Goal: Task Accomplishment & Management: Use online tool/utility

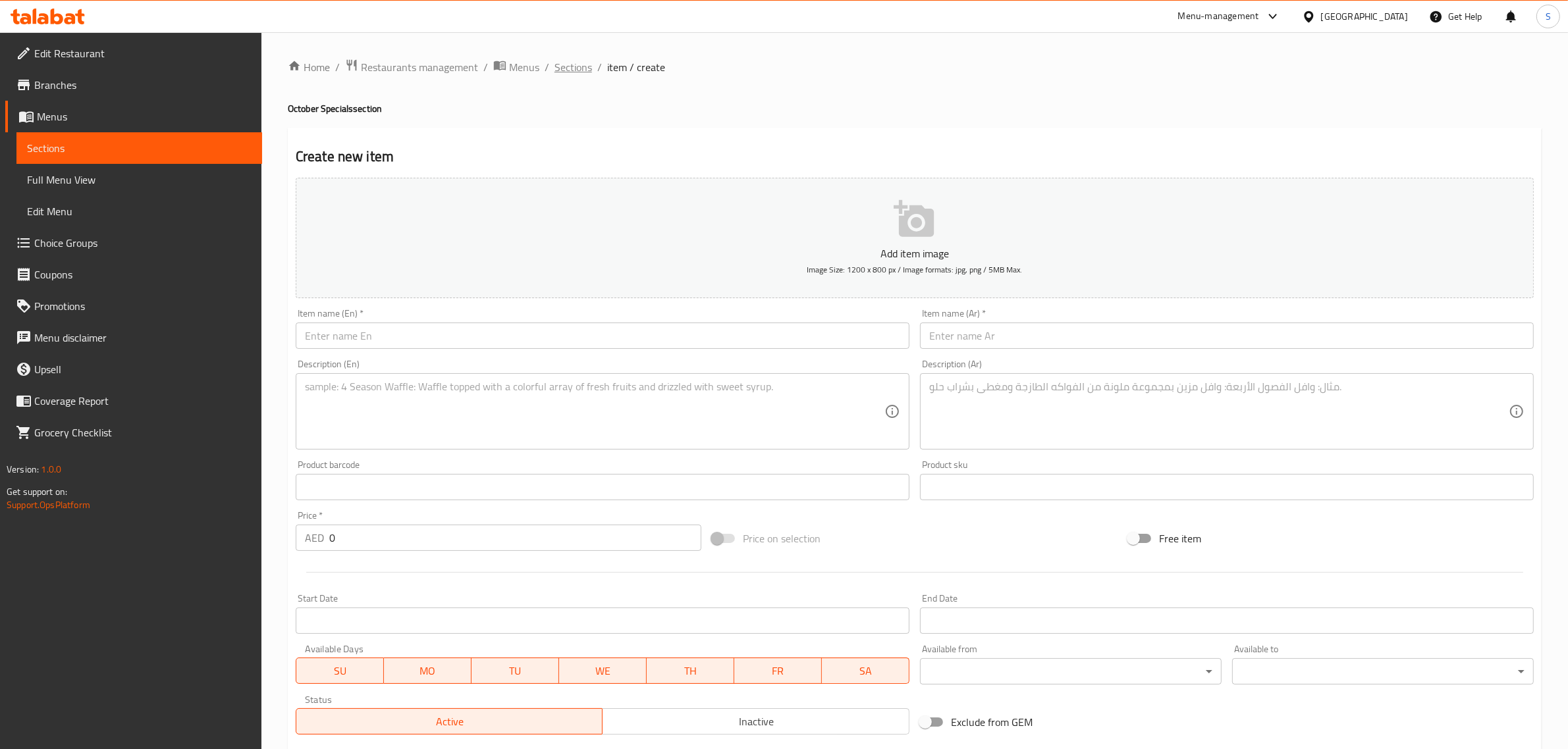
click at [580, 73] on span "Sections" at bounding box center [573, 67] width 37 height 16
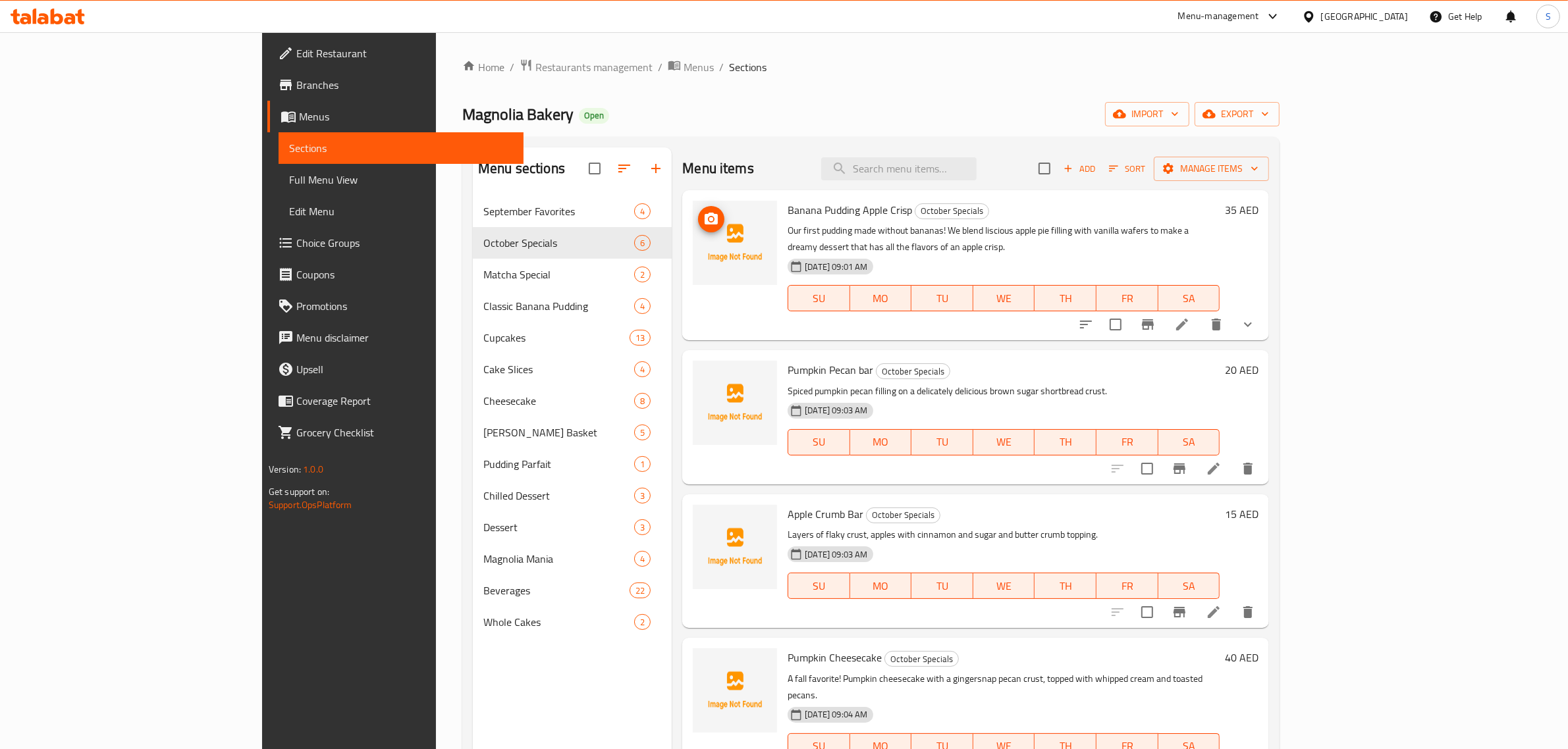
click at [693, 255] on img at bounding box center [734, 243] width 84 height 84
click at [703, 215] on icon "upload picture" at bounding box center [711, 219] width 16 height 16
click at [705, 517] on icon "upload picture" at bounding box center [711, 523] width 13 height 12
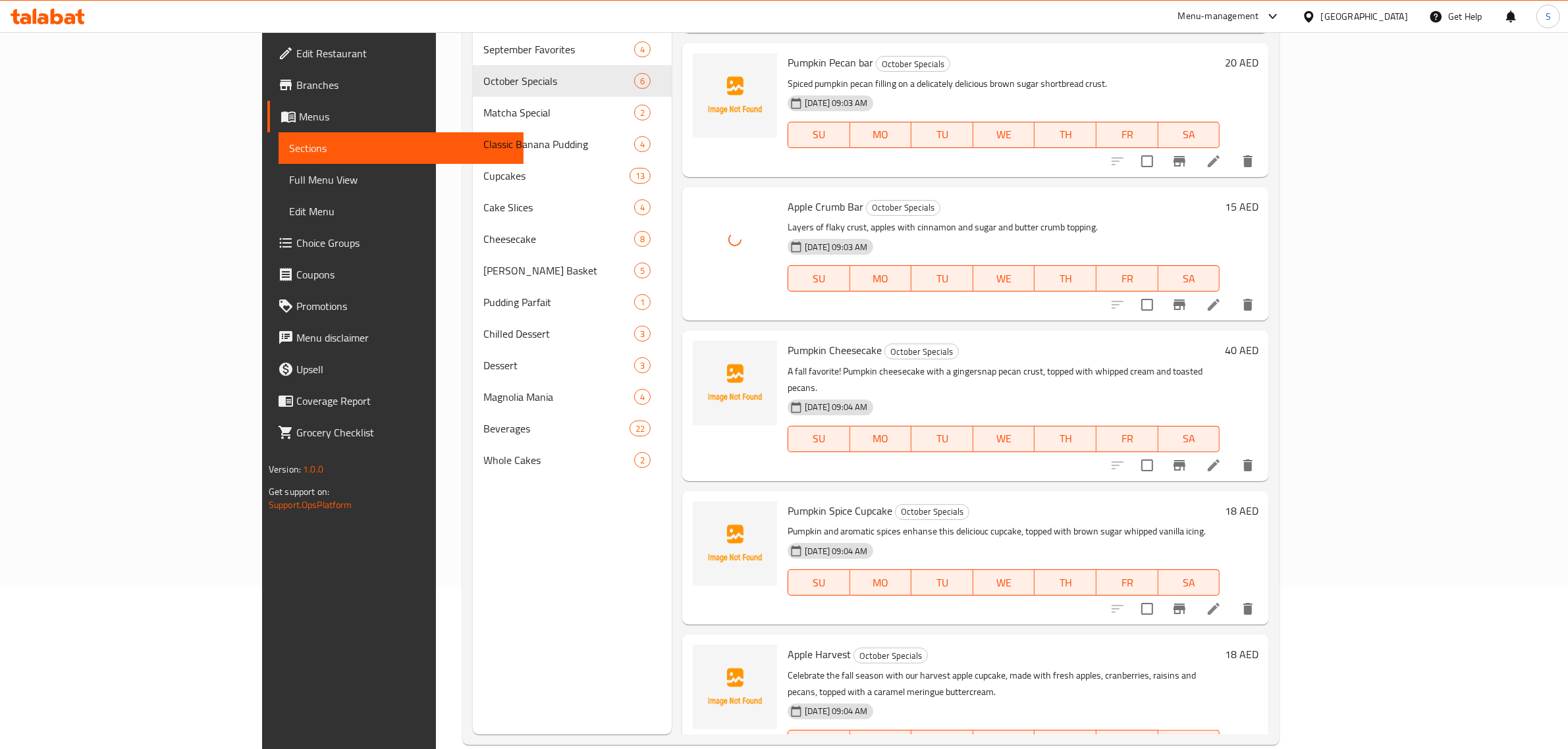
scroll to position [185, 0]
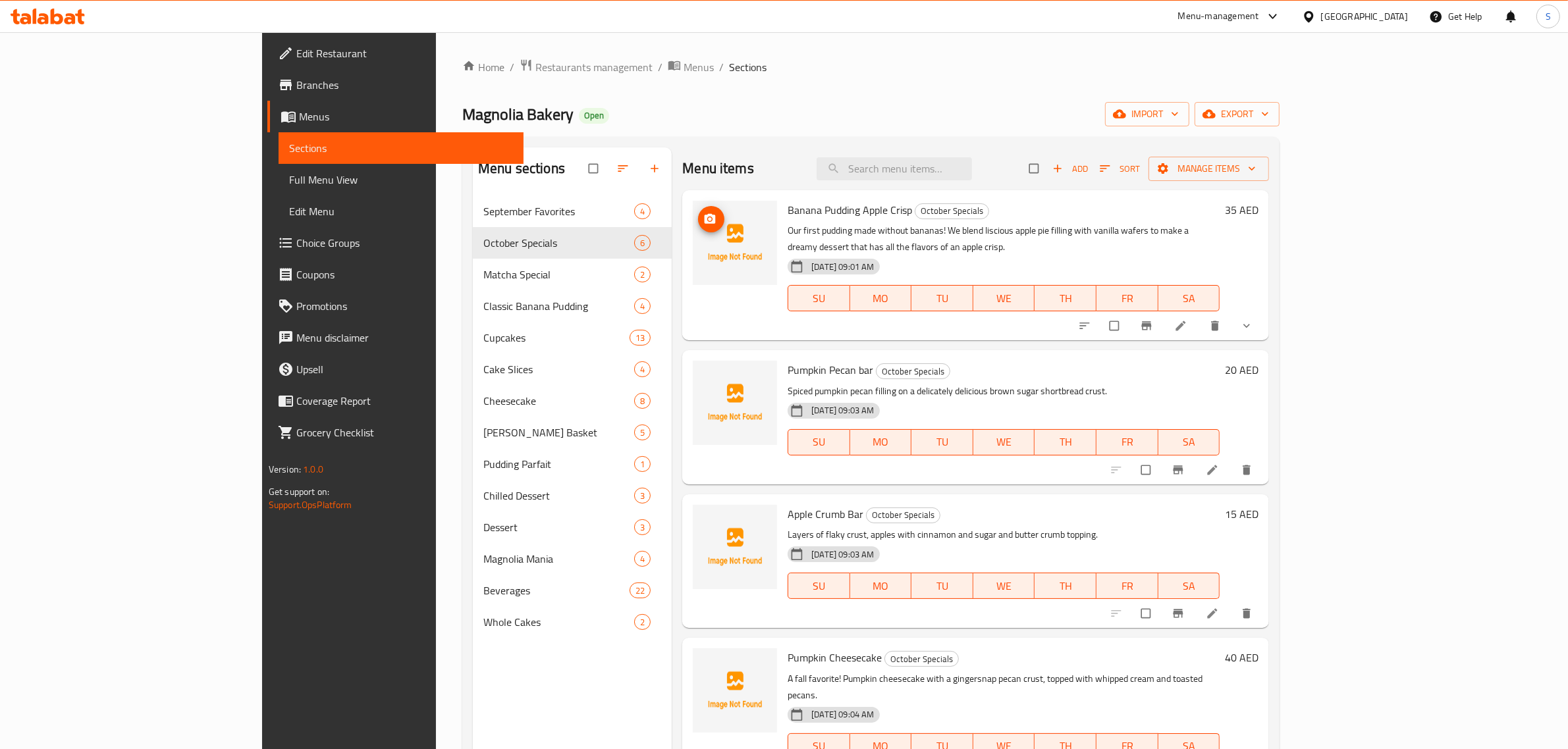
click at [705, 221] on icon "upload picture" at bounding box center [710, 218] width 11 height 10
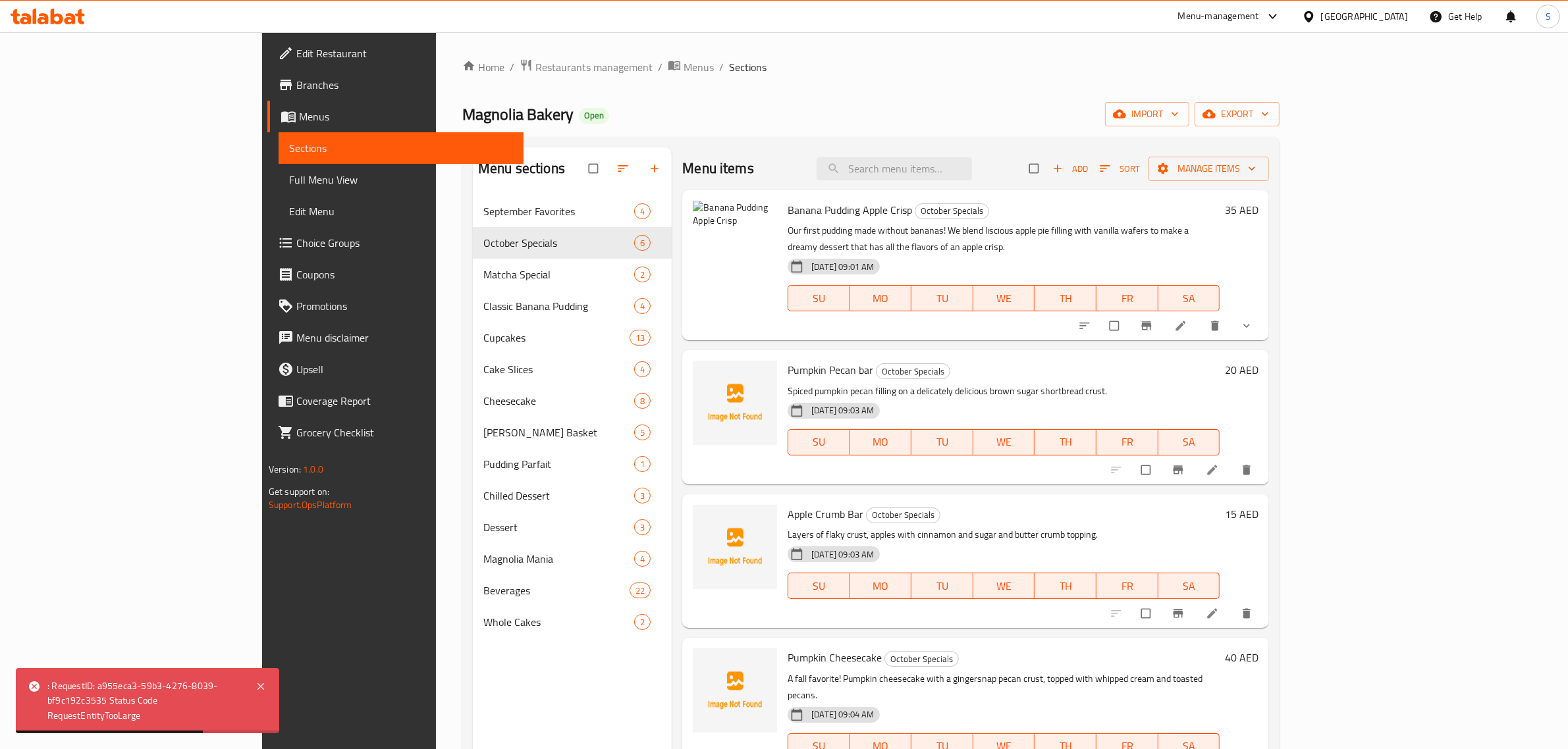
click at [1186, 321] on icon at bounding box center [1181, 326] width 10 height 10
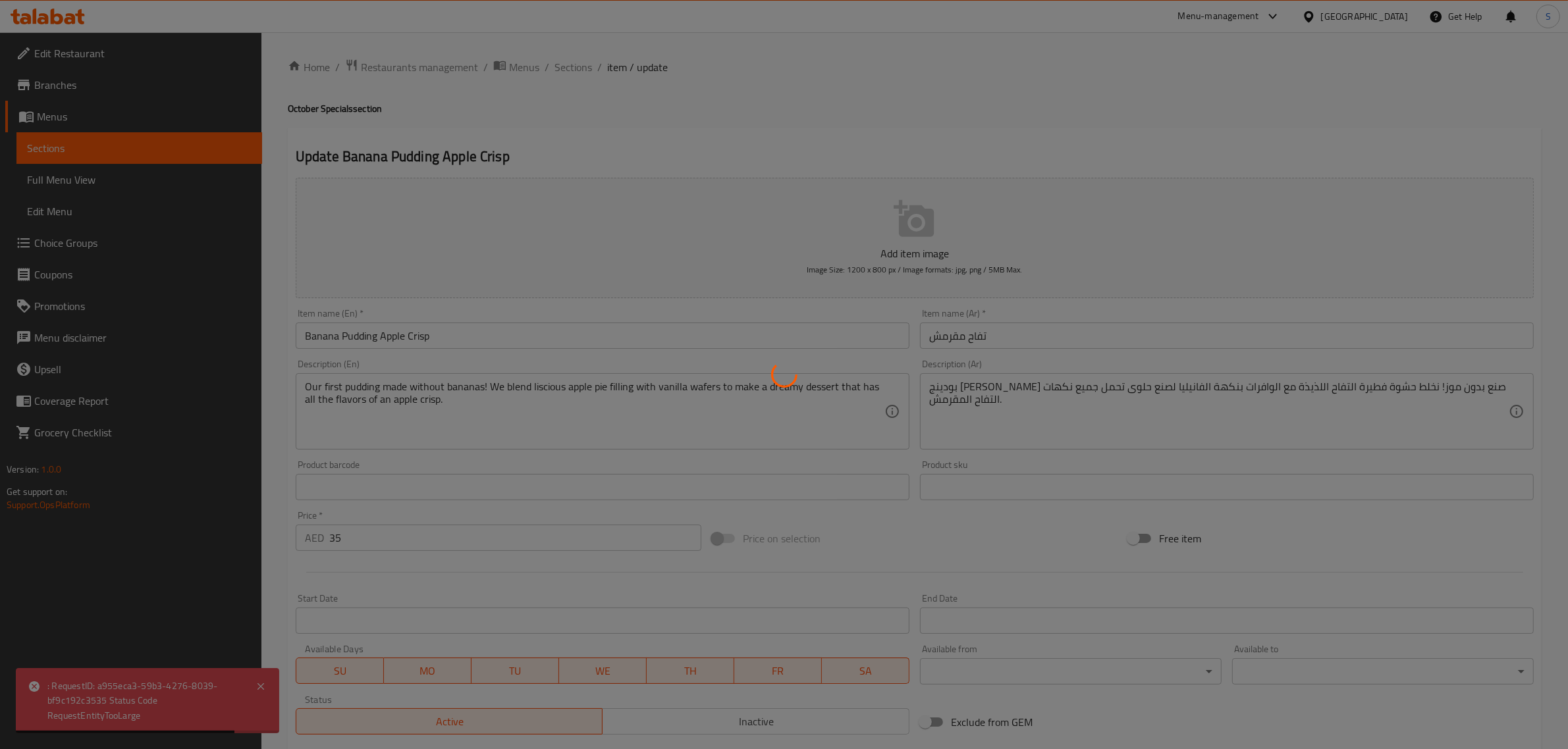
type input "اختيارك من الحجم:-"
type input "1"
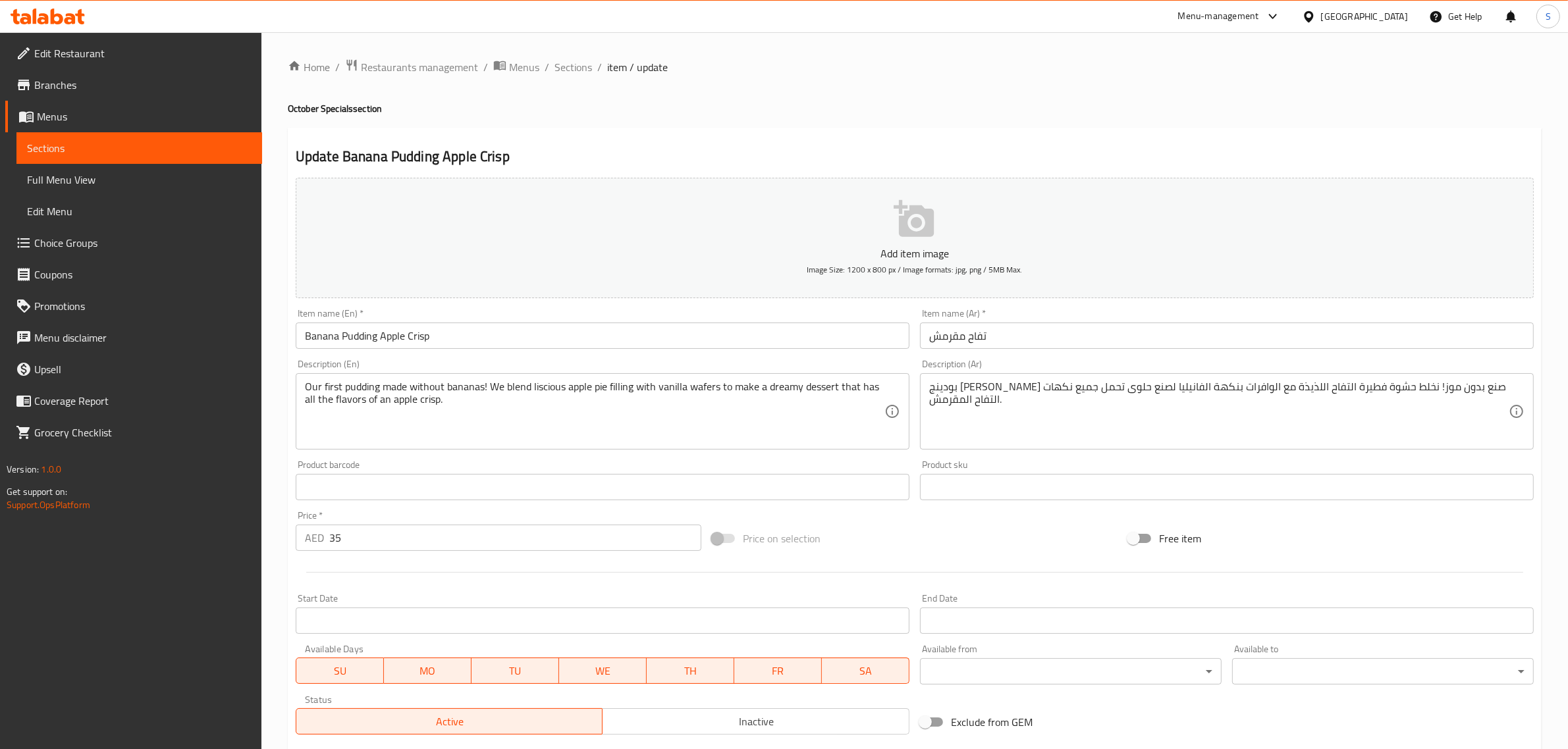
click at [923, 257] on p "Add item image" at bounding box center [915, 253] width 1197 height 16
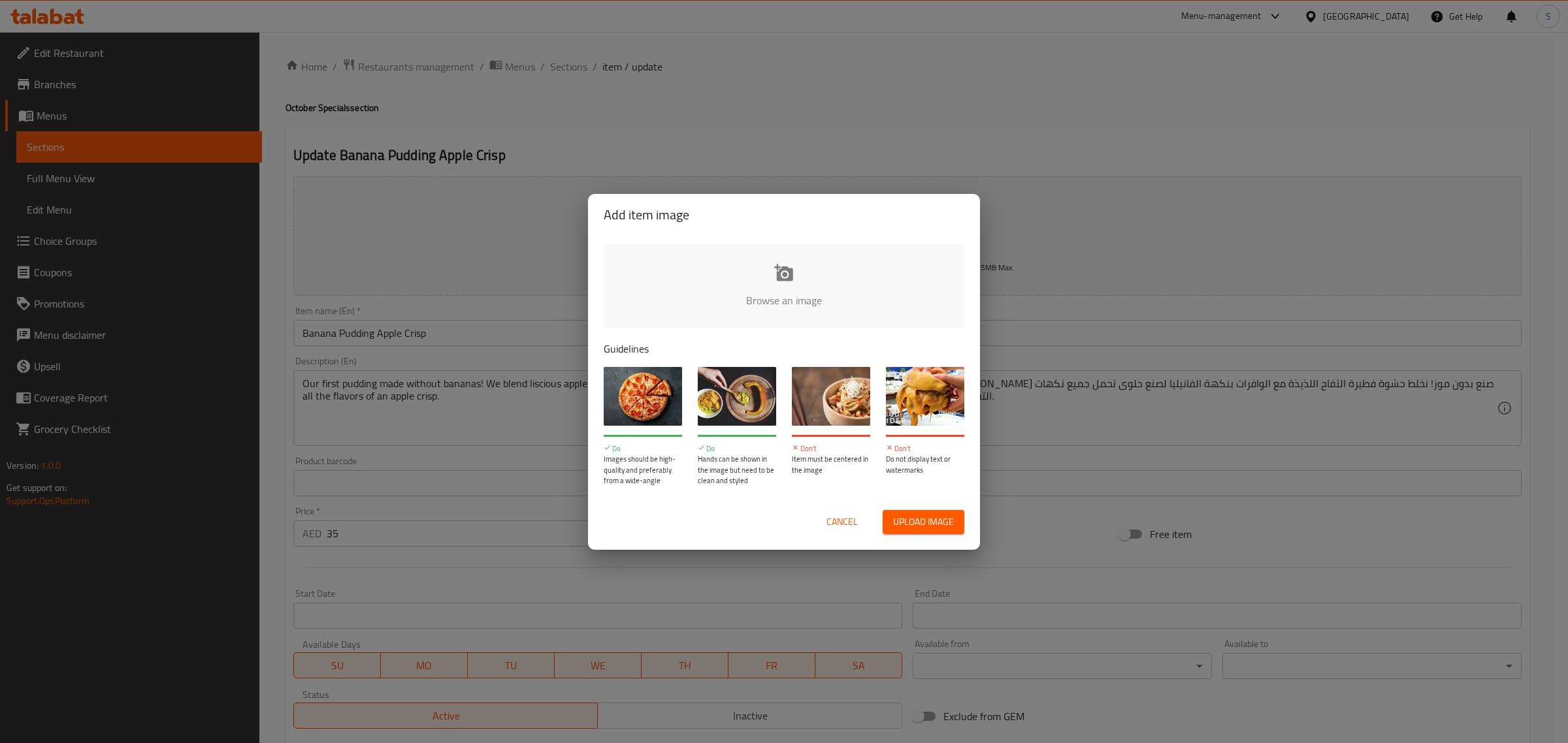
click at [913, 503] on div "Cancel Upload image" at bounding box center [783, 522] width 381 height 45
click at [915, 517] on span "Upload image" at bounding box center [923, 522] width 61 height 17
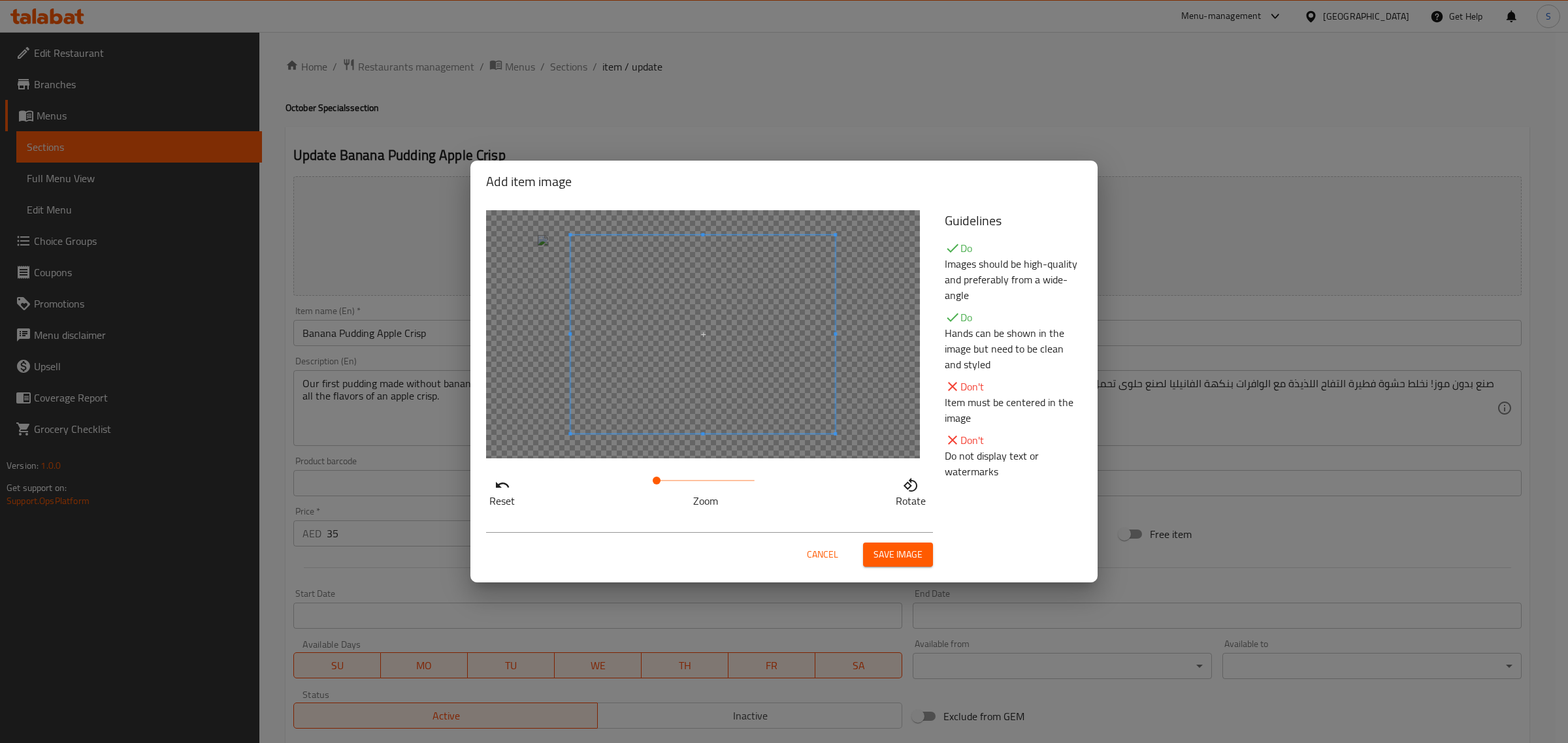
click at [889, 550] on span "Save image" at bounding box center [898, 555] width 49 height 17
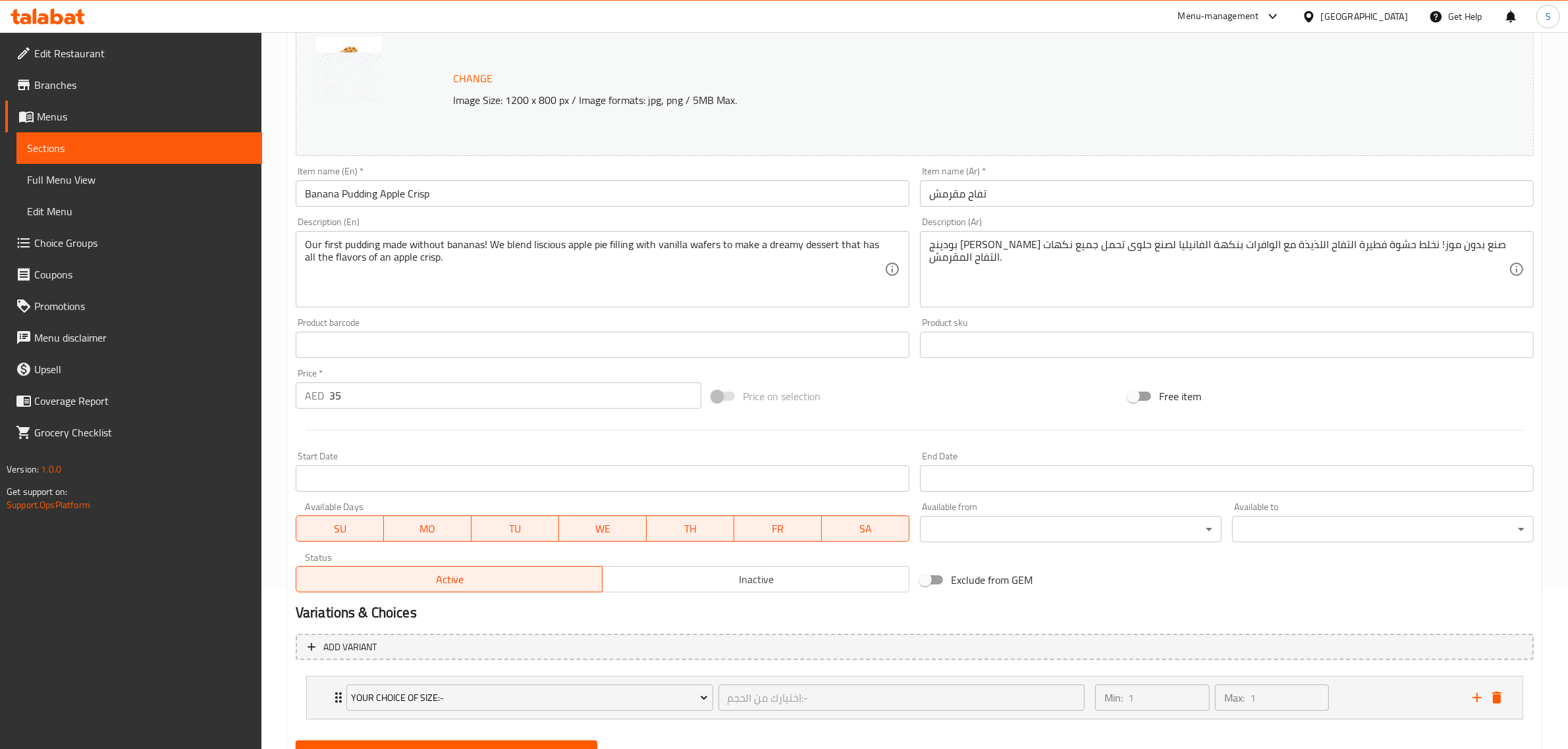
scroll to position [221, 0]
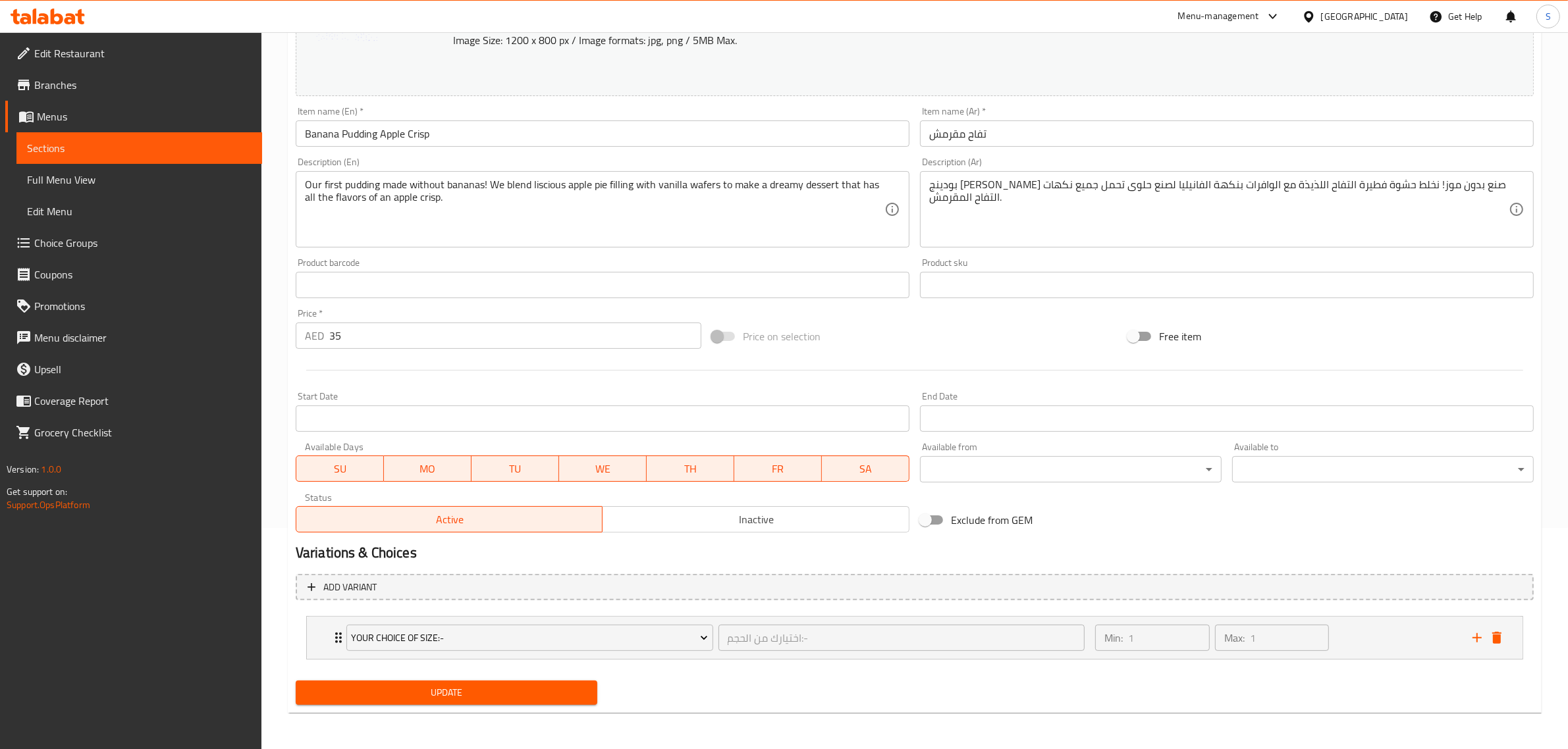
click at [512, 685] on span "Update" at bounding box center [447, 693] width 281 height 17
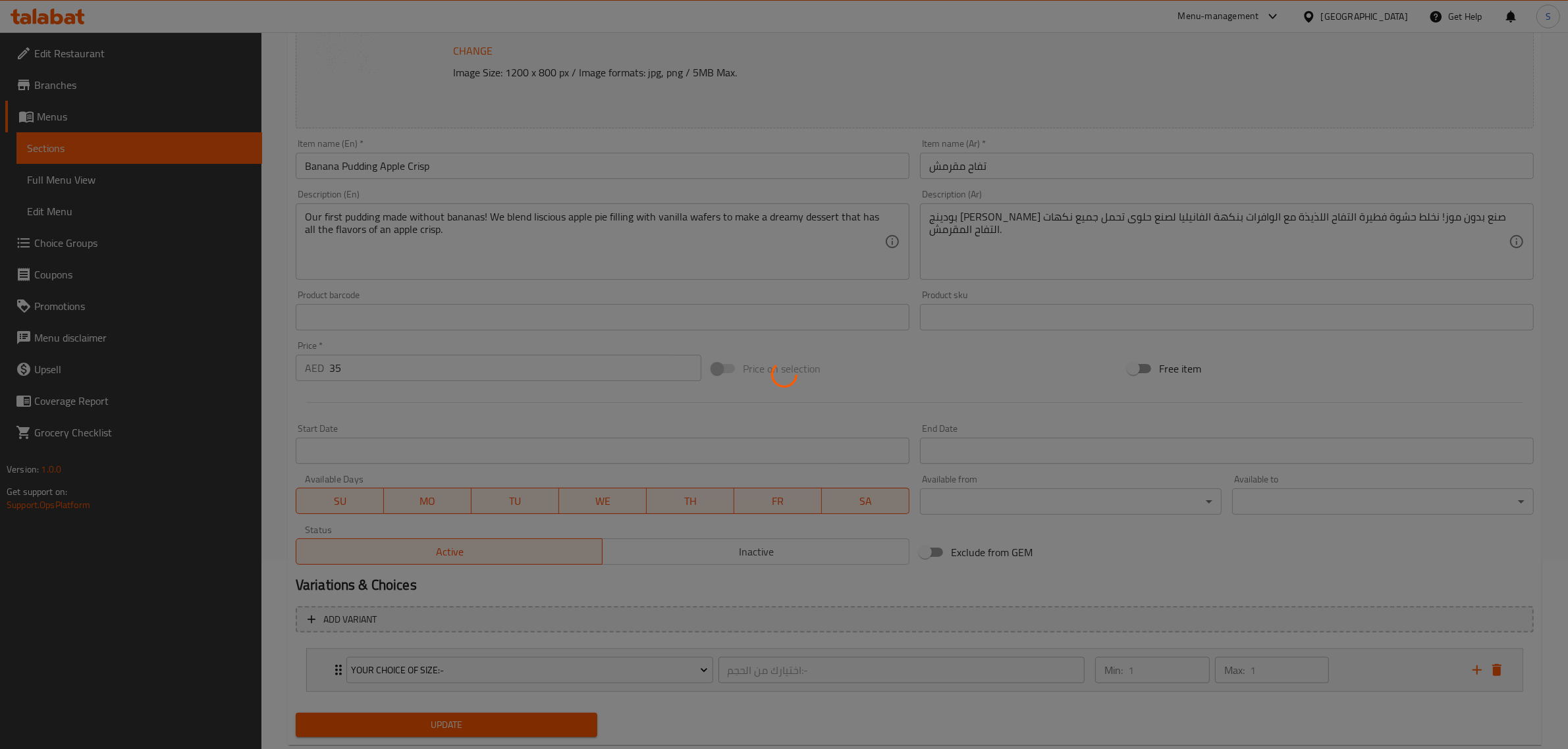
scroll to position [0, 0]
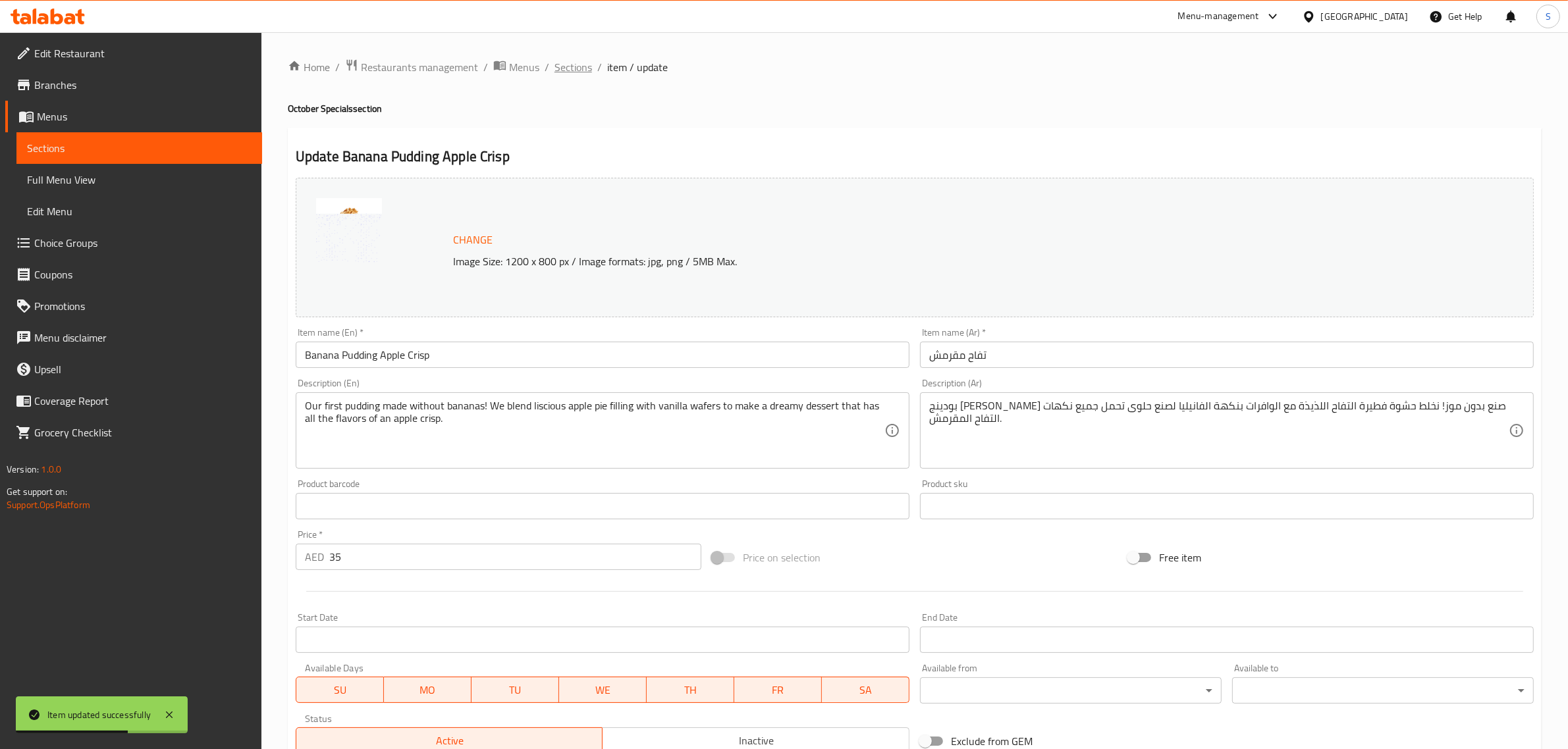
click at [573, 66] on span "Sections" at bounding box center [573, 67] width 37 height 16
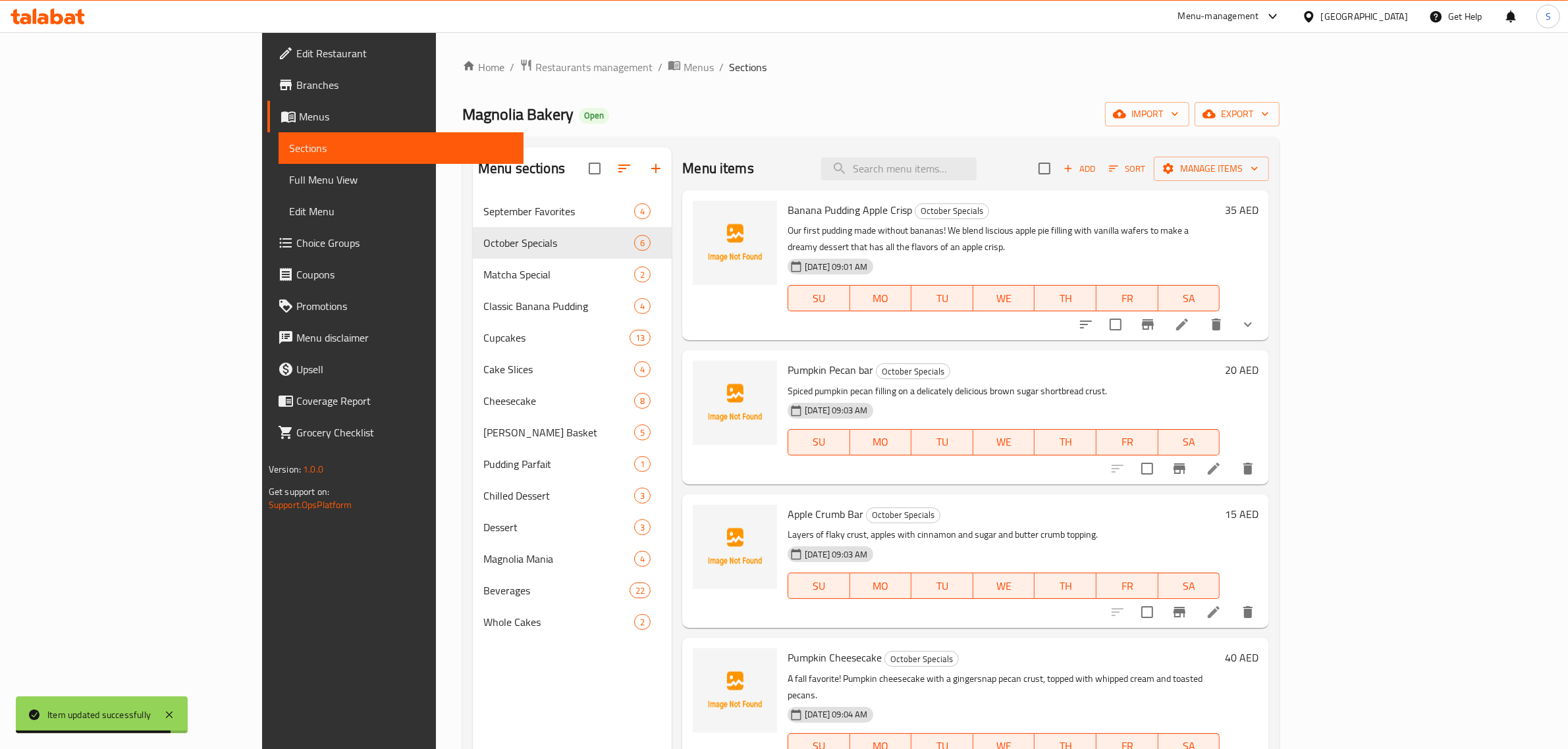
click at [1233, 457] on li at bounding box center [1214, 469] width 37 height 24
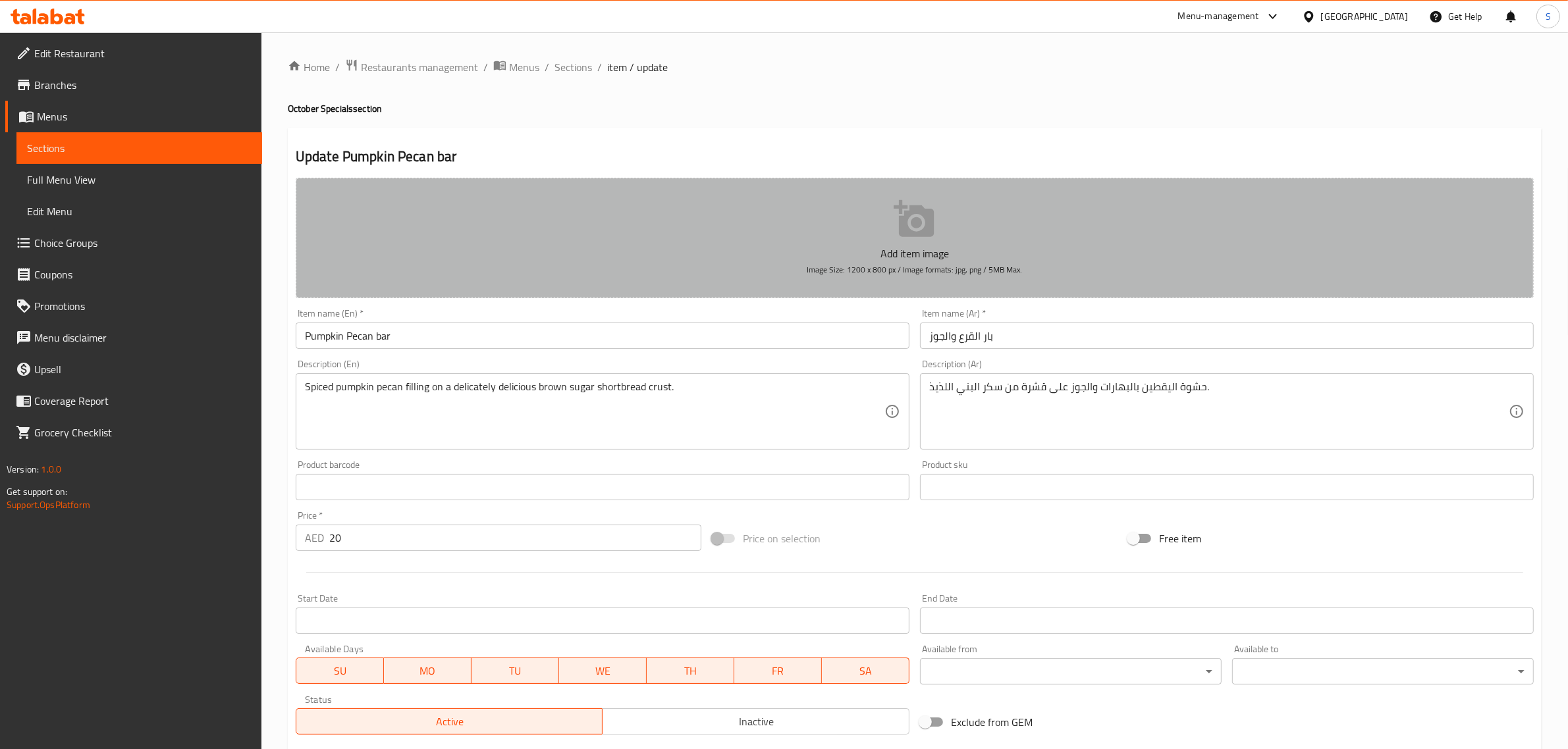
click at [913, 227] on icon "button" at bounding box center [913, 218] width 40 height 37
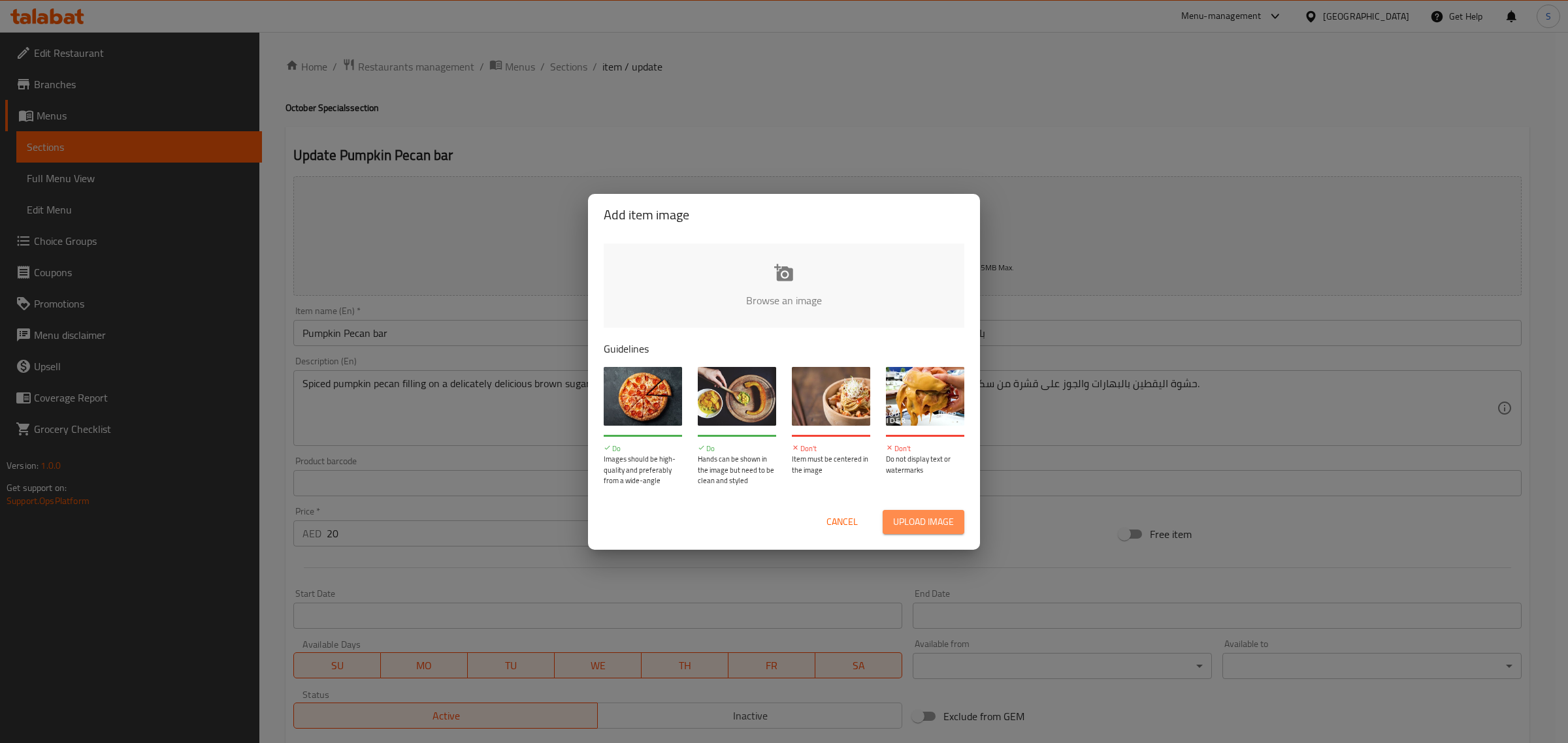
click at [912, 523] on span "Upload image" at bounding box center [923, 522] width 61 height 17
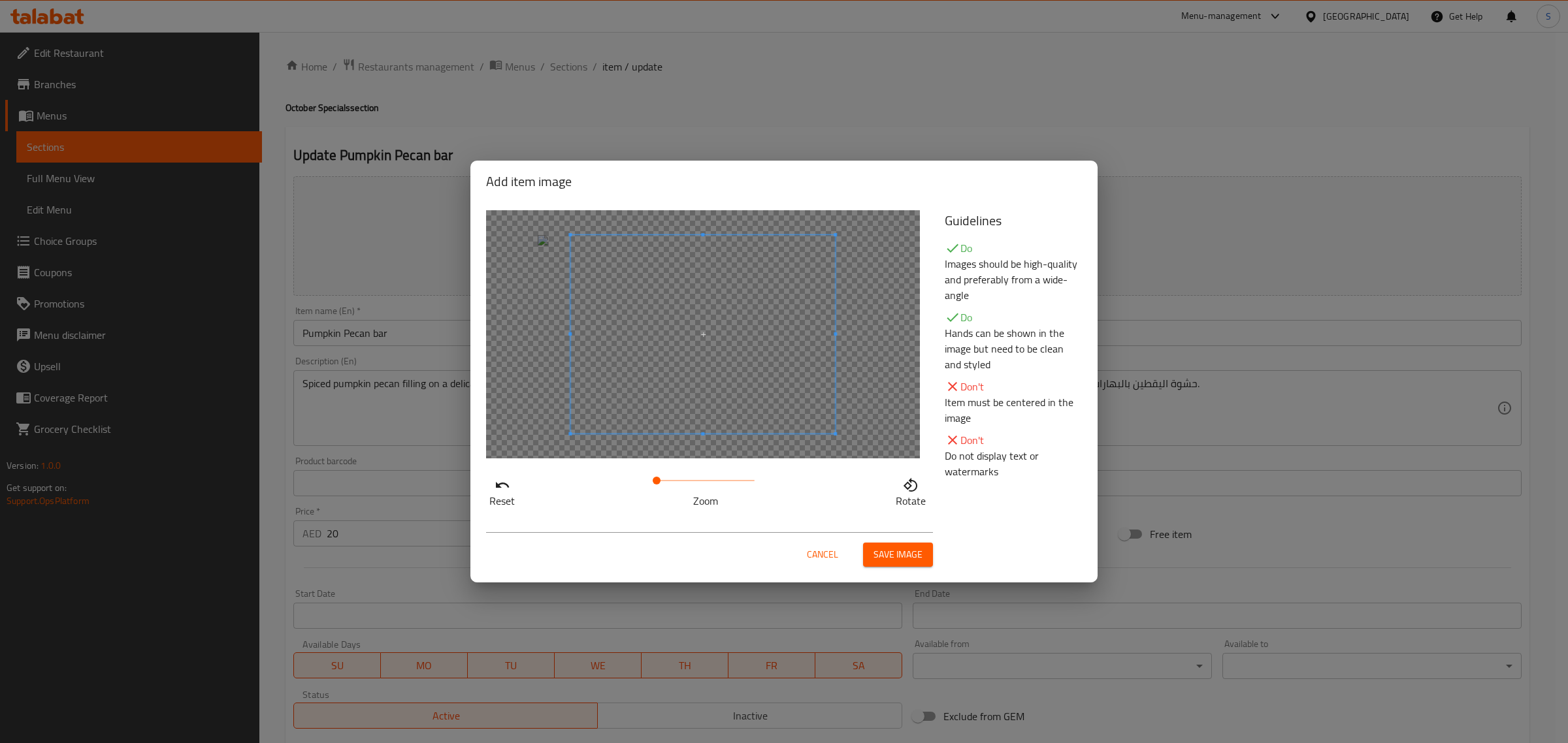
click at [905, 550] on span "Save image" at bounding box center [898, 555] width 49 height 17
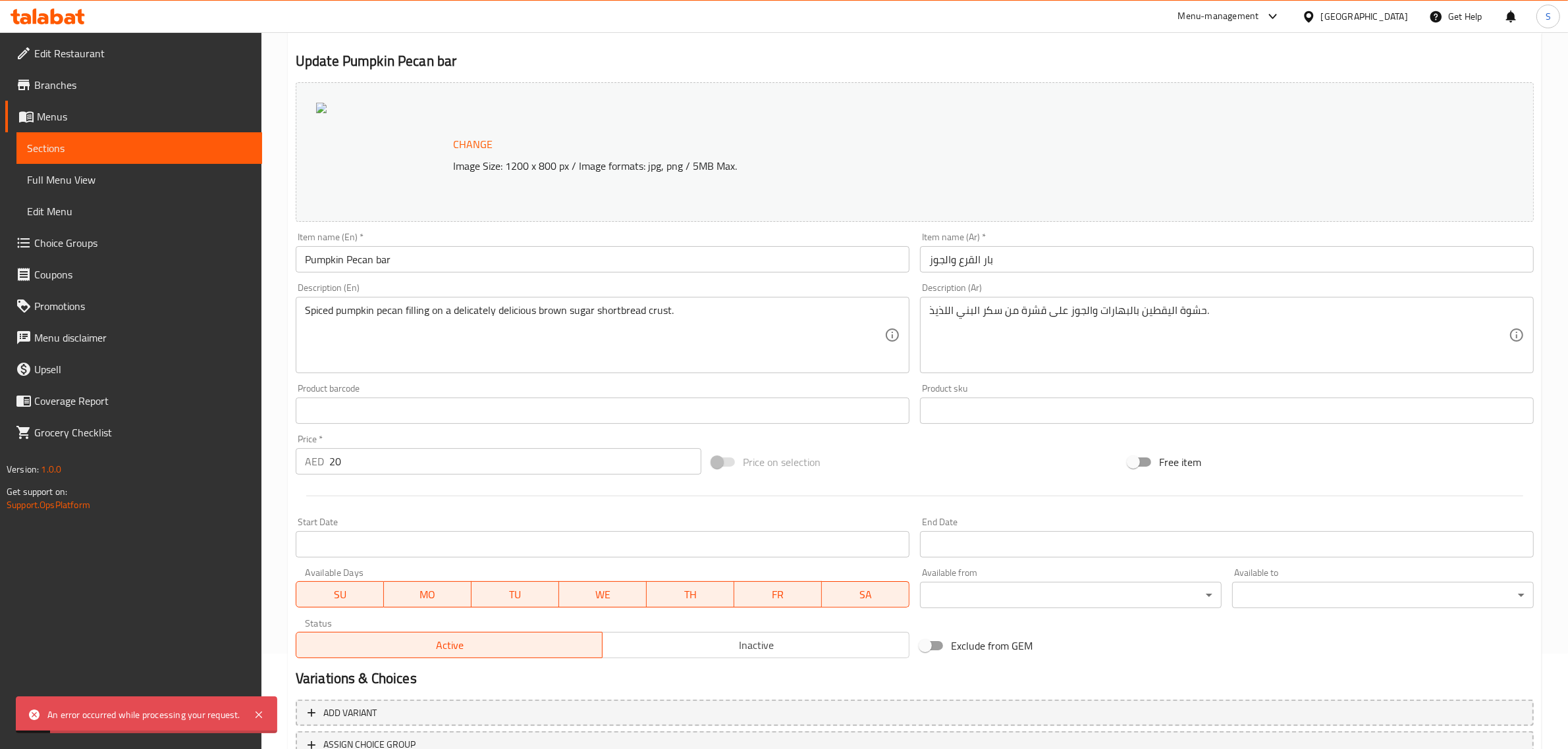
scroll to position [198, 0]
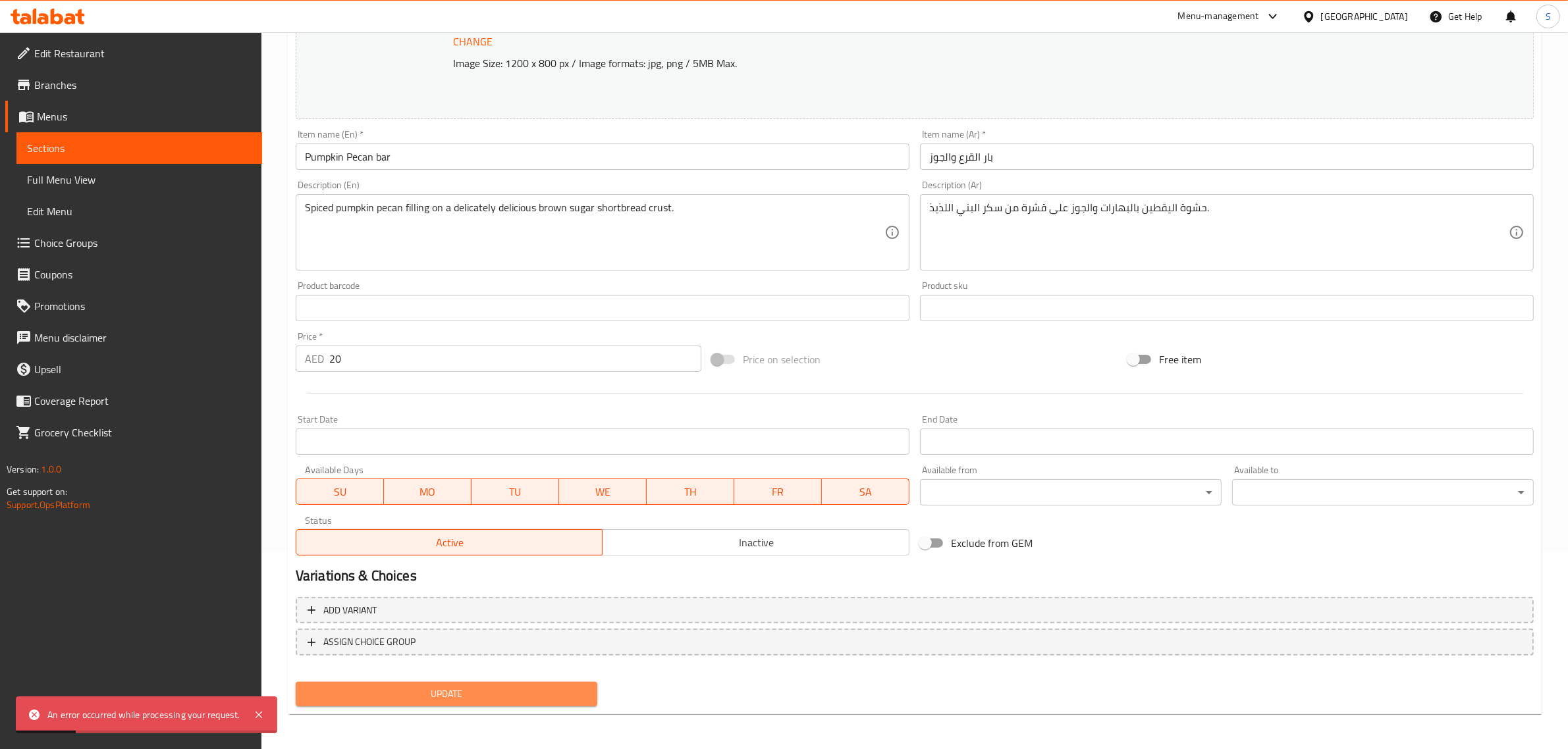
click at [476, 693] on span "Update" at bounding box center [447, 694] width 281 height 17
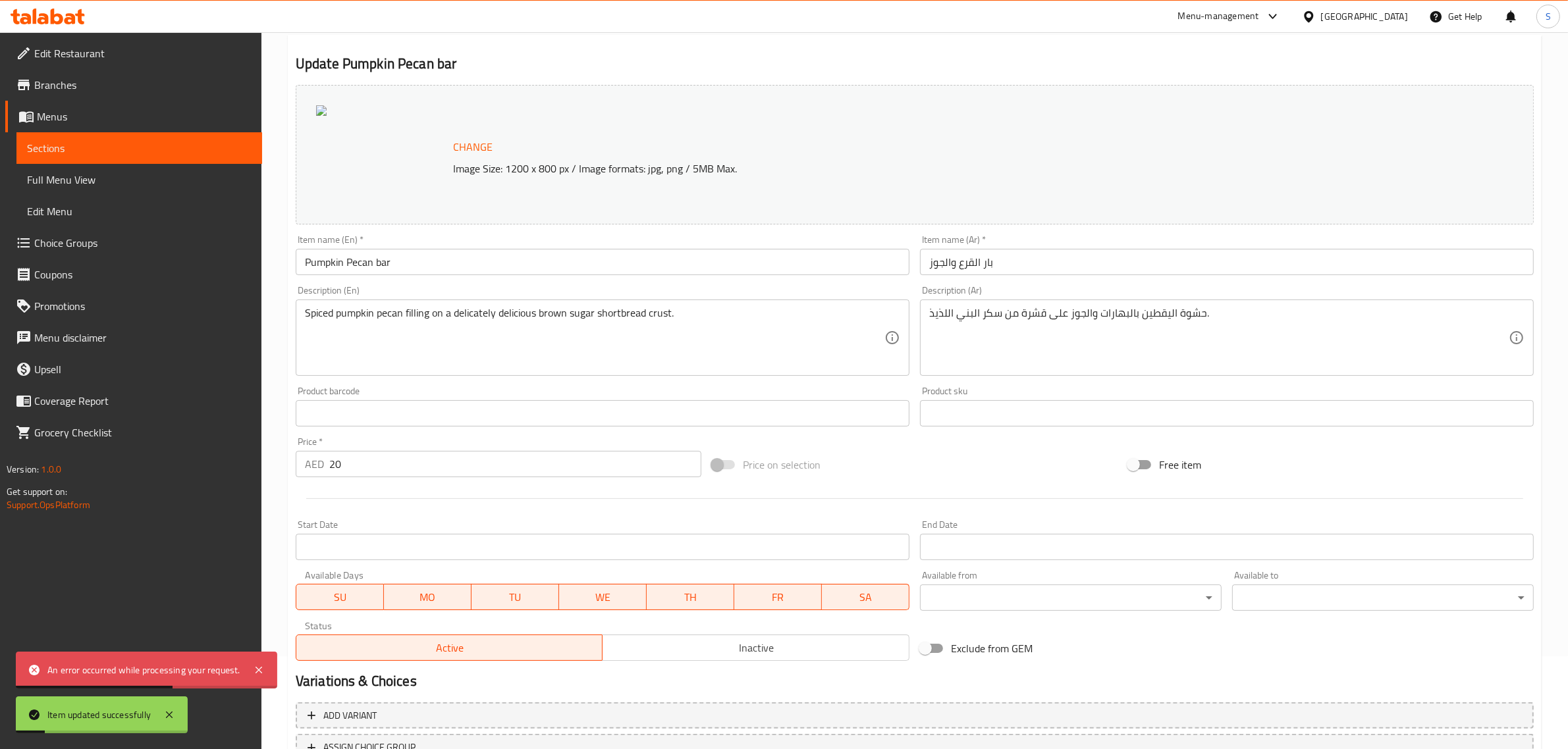
scroll to position [0, 0]
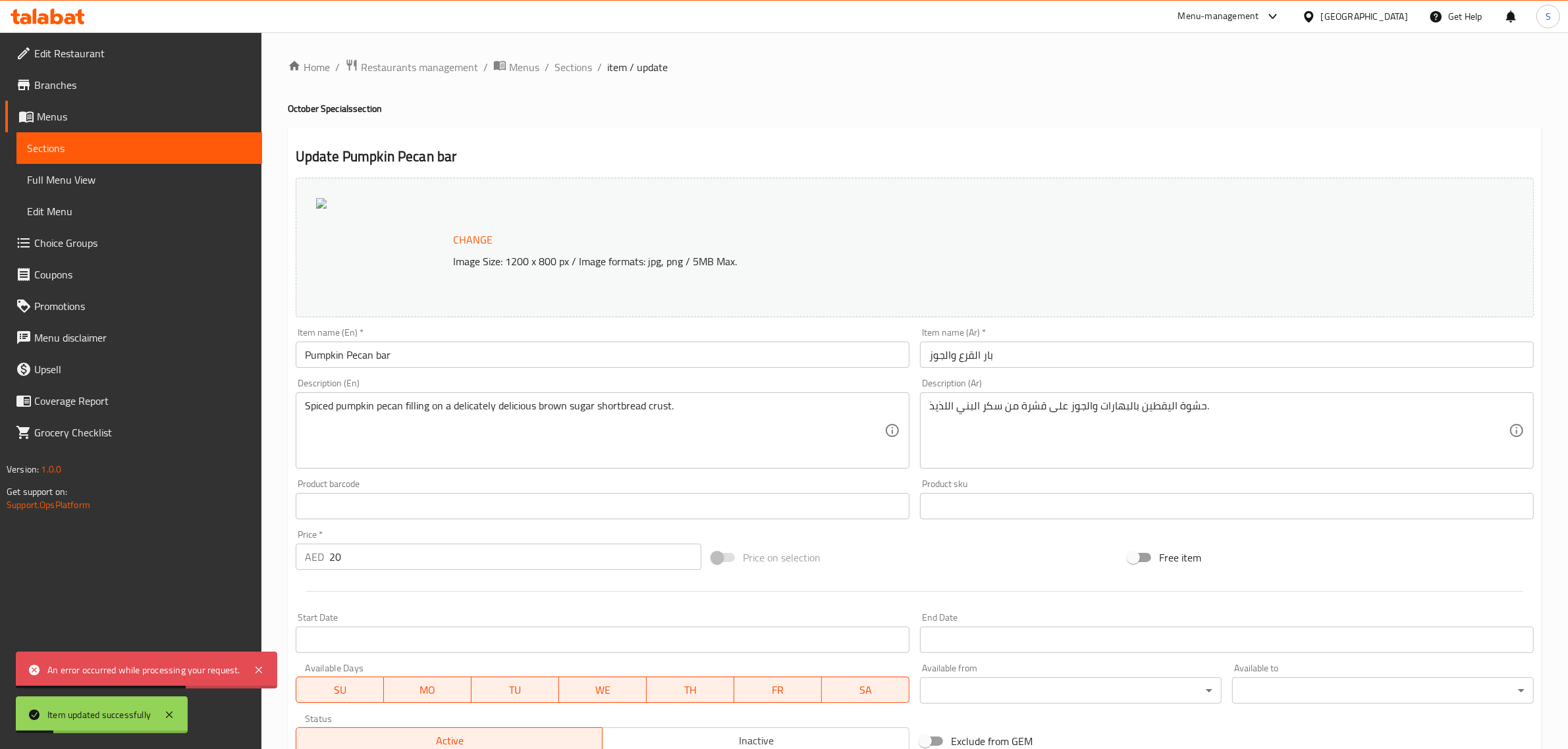
drag, startPoint x: 630, startPoint y: 265, endPoint x: 564, endPoint y: 271, distance: 66.3
click at [630, 265] on p "Image Size: 1200 x 800 px / Image formats: jpg, png / 5MB Max." at bounding box center [897, 261] width 898 height 16
click at [571, 66] on span "Sections" at bounding box center [573, 67] width 37 height 16
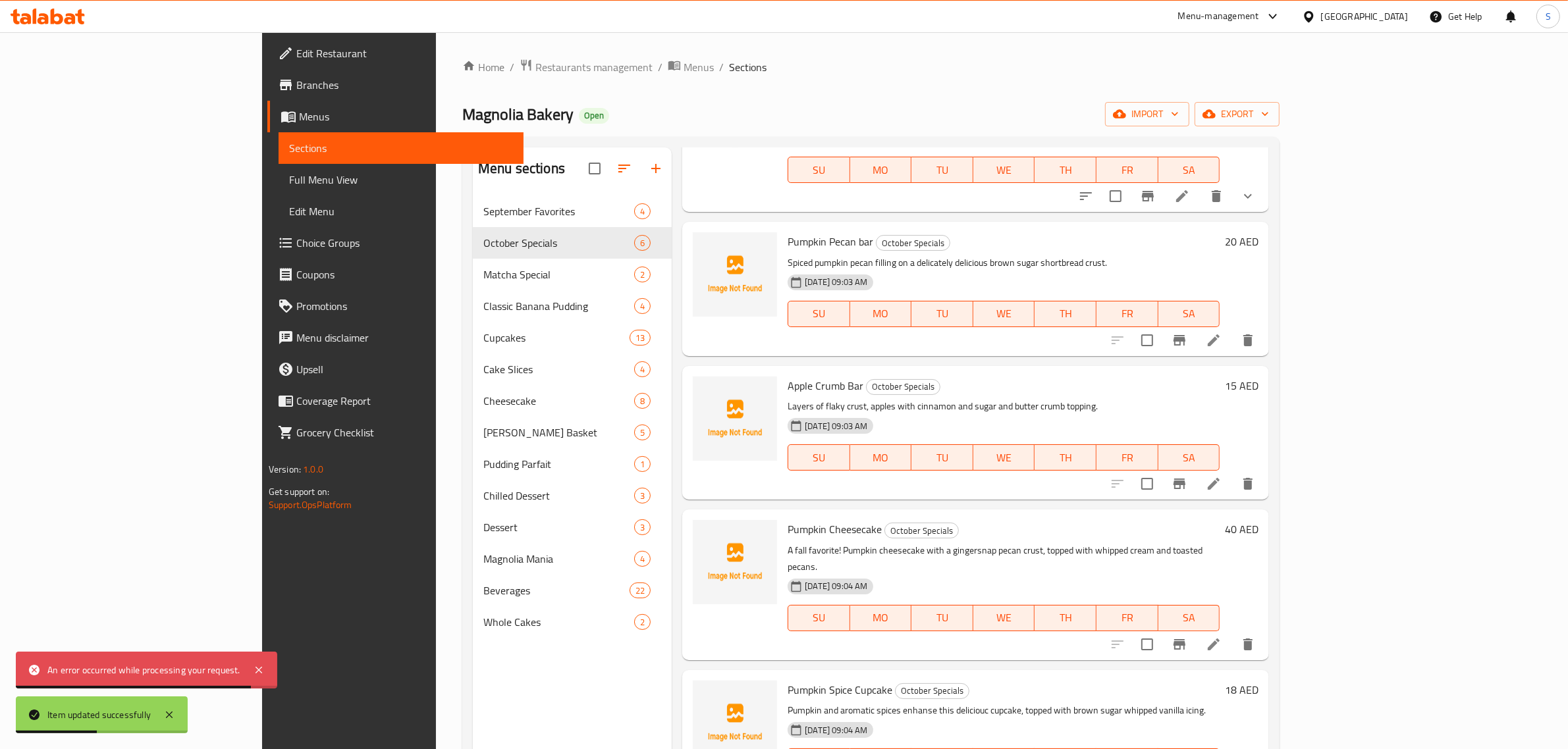
scroll to position [146, 0]
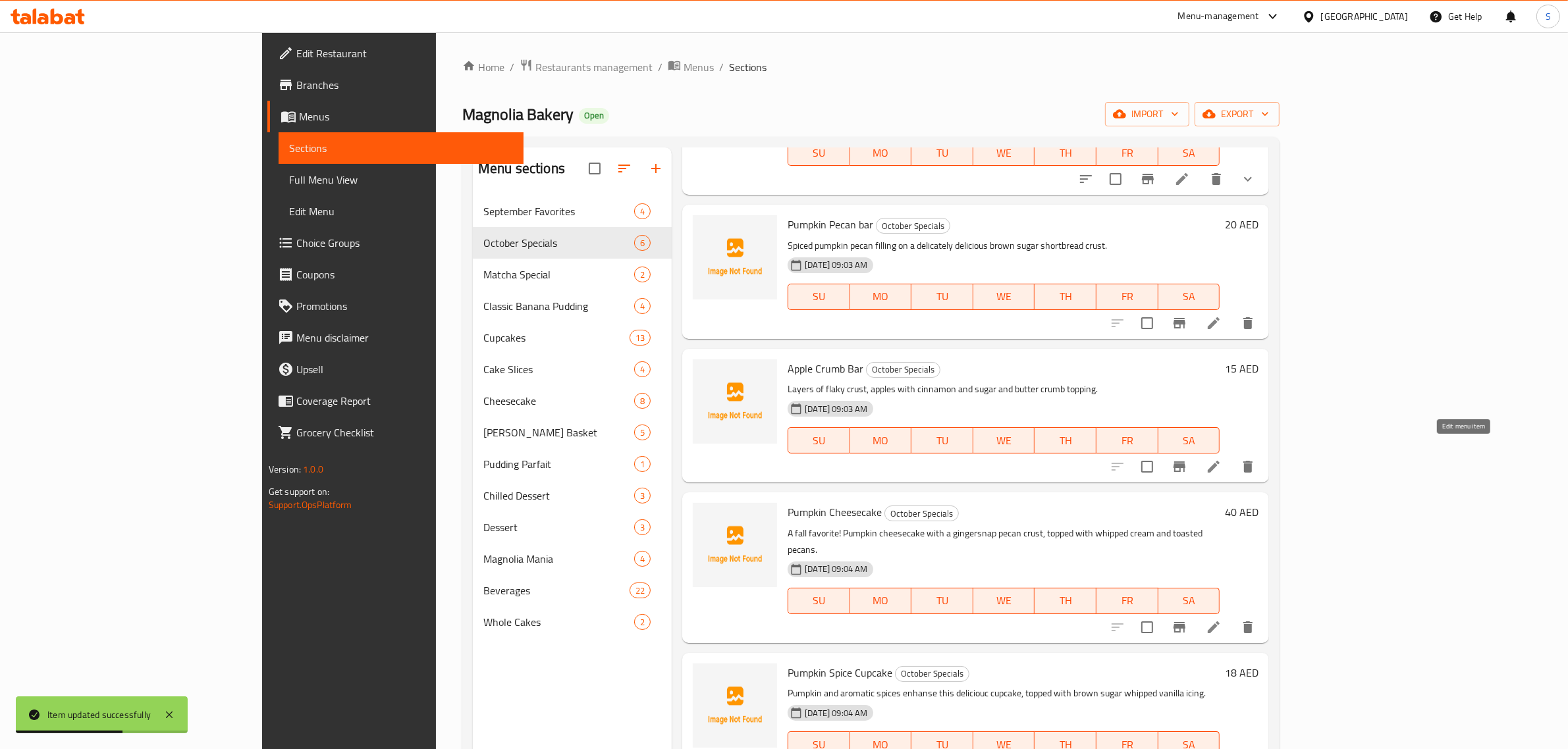
click at [1220, 461] on icon at bounding box center [1214, 467] width 12 height 12
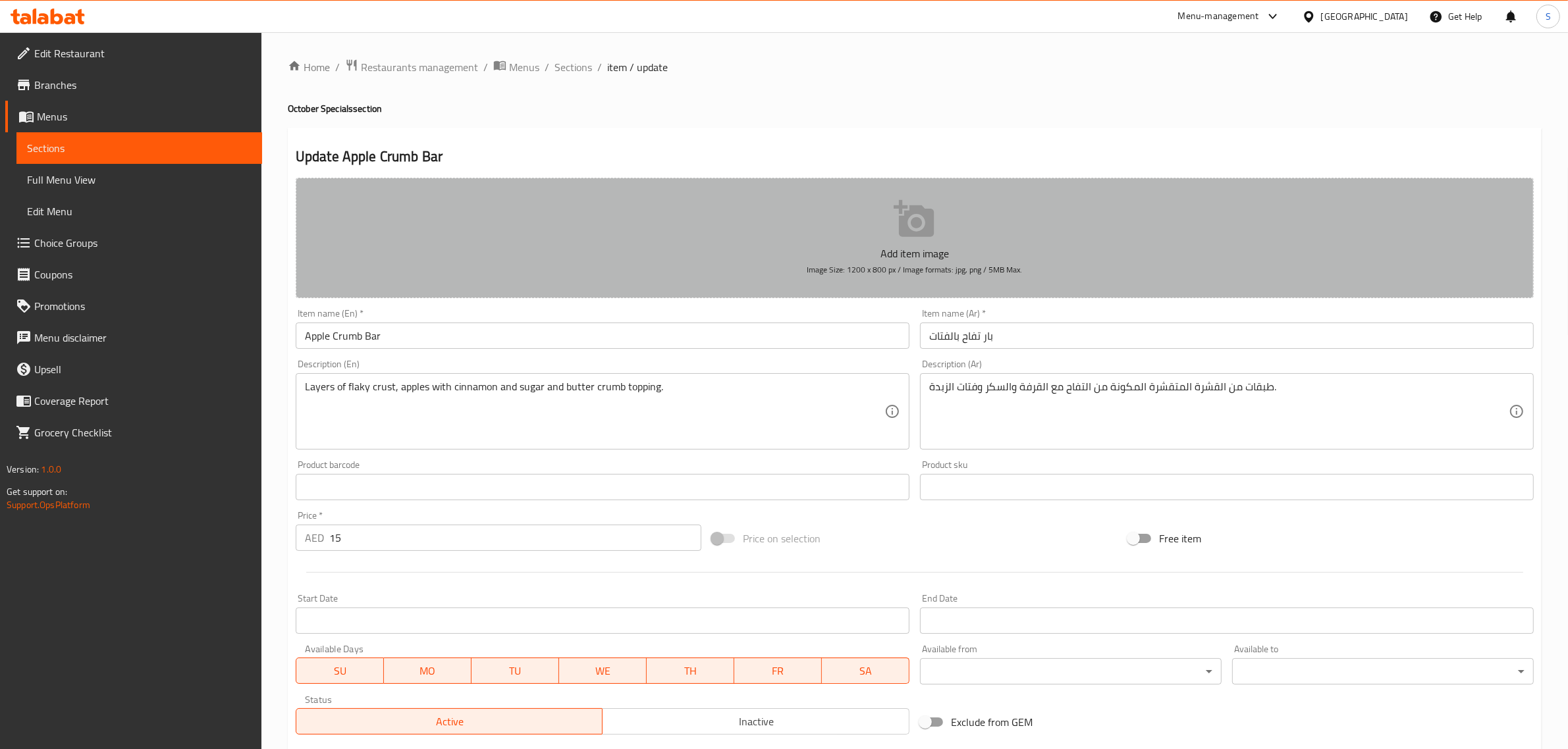
click at [930, 242] on button "Add item image Image Size: 1200 x 800 px / Image formats: jpg, png / 5MB Max." at bounding box center [915, 237] width 1238 height 121
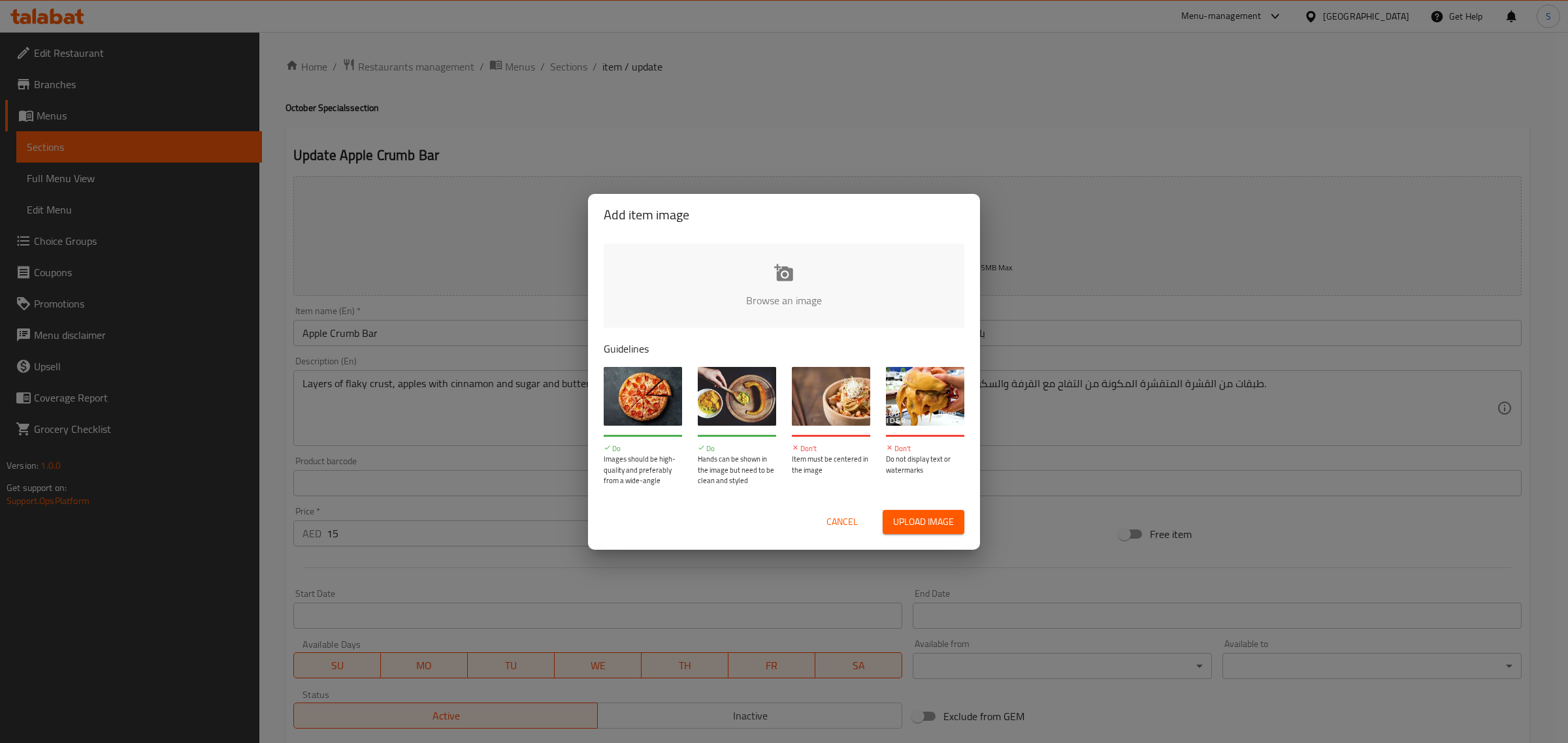
click at [934, 511] on button "Upload image" at bounding box center [923, 522] width 82 height 24
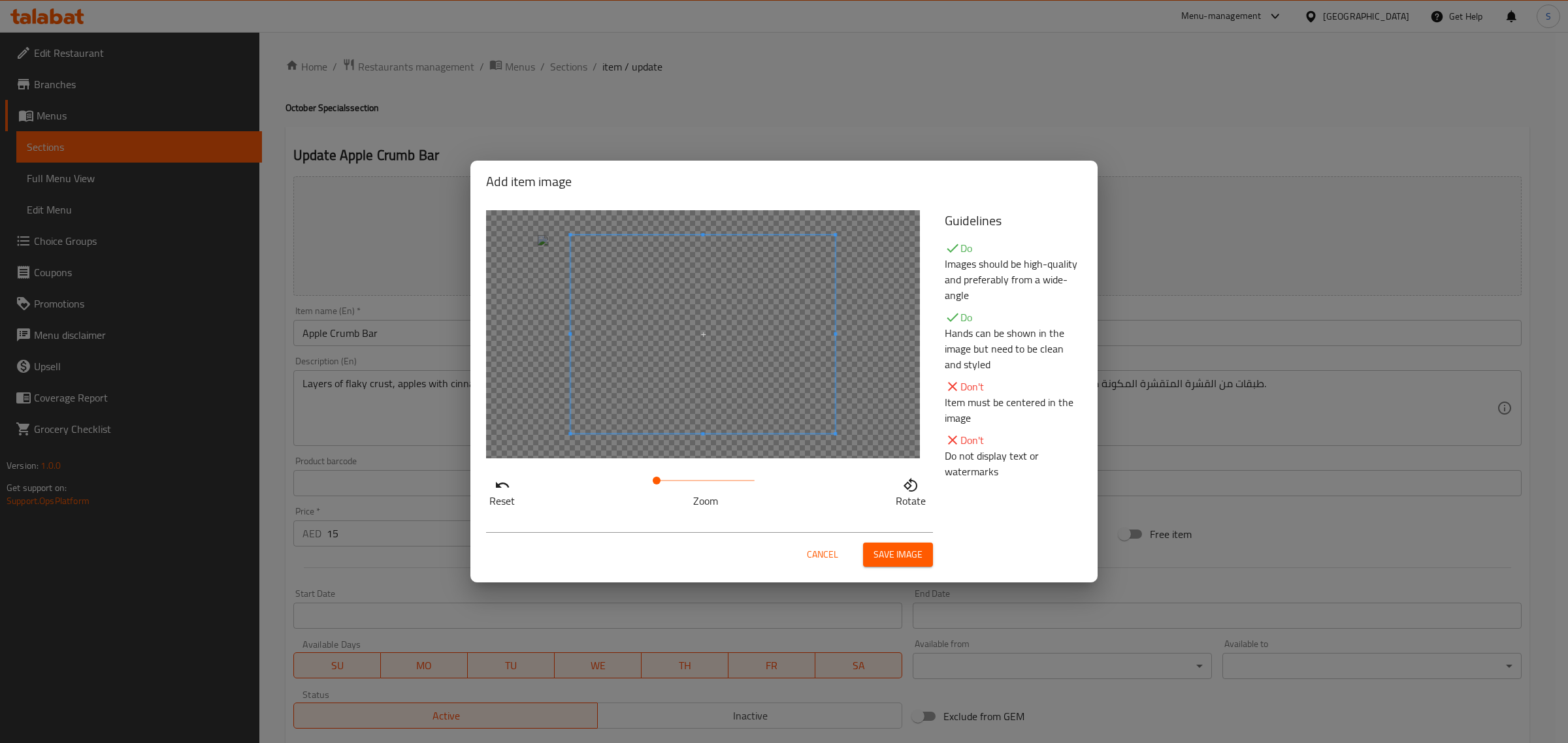
click at [910, 556] on span "Save image" at bounding box center [898, 555] width 49 height 17
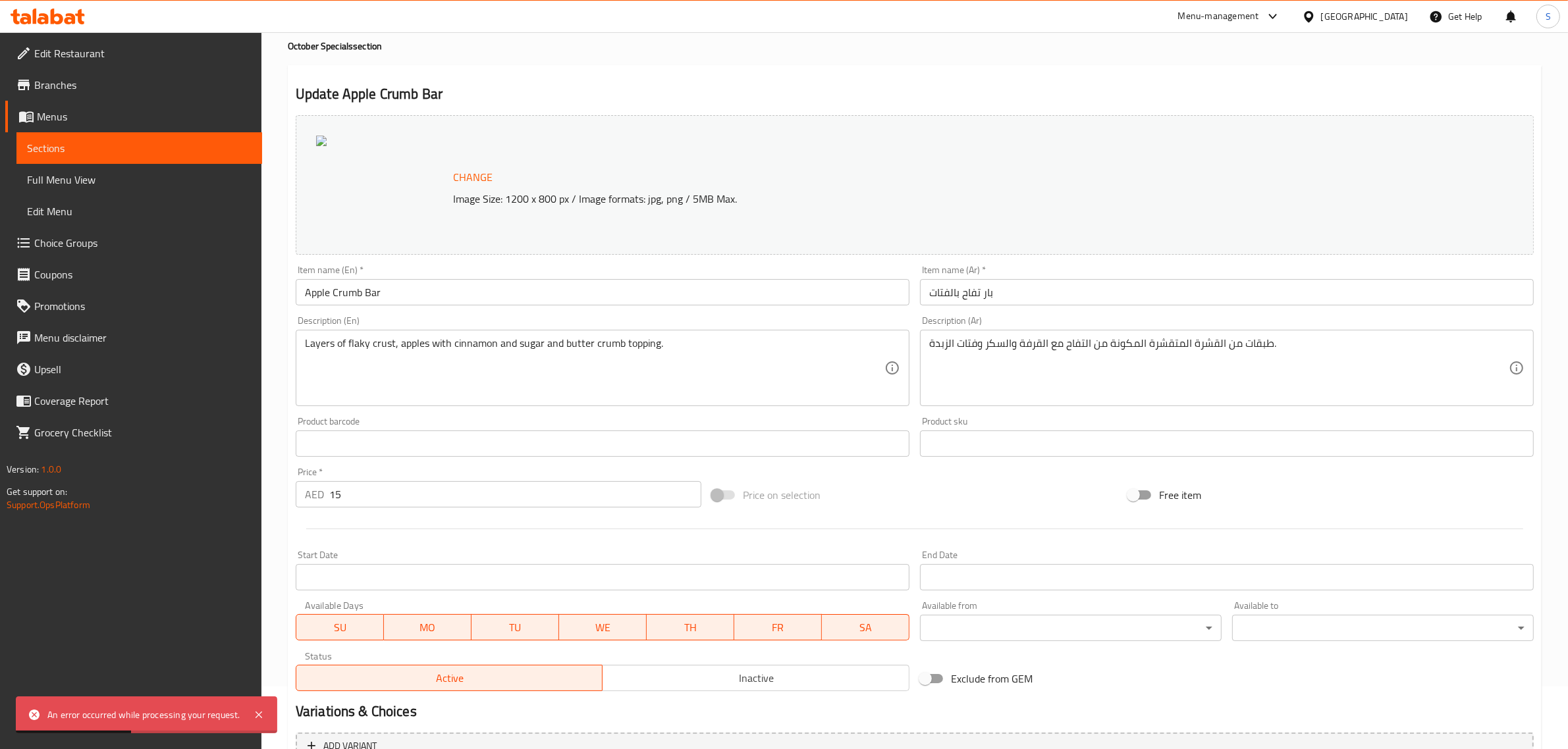
scroll to position [198, 0]
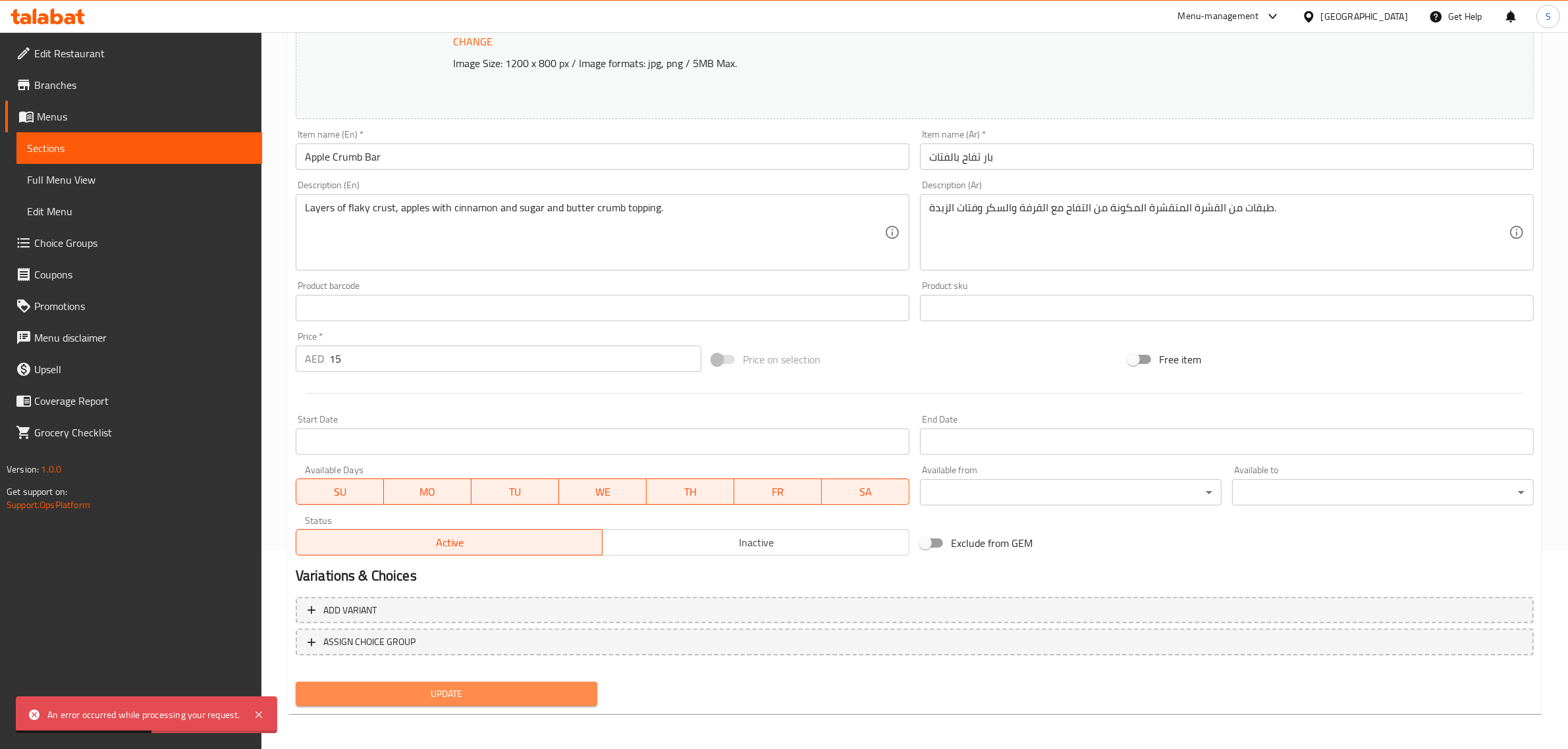
click at [485, 690] on span "Update" at bounding box center [447, 694] width 281 height 17
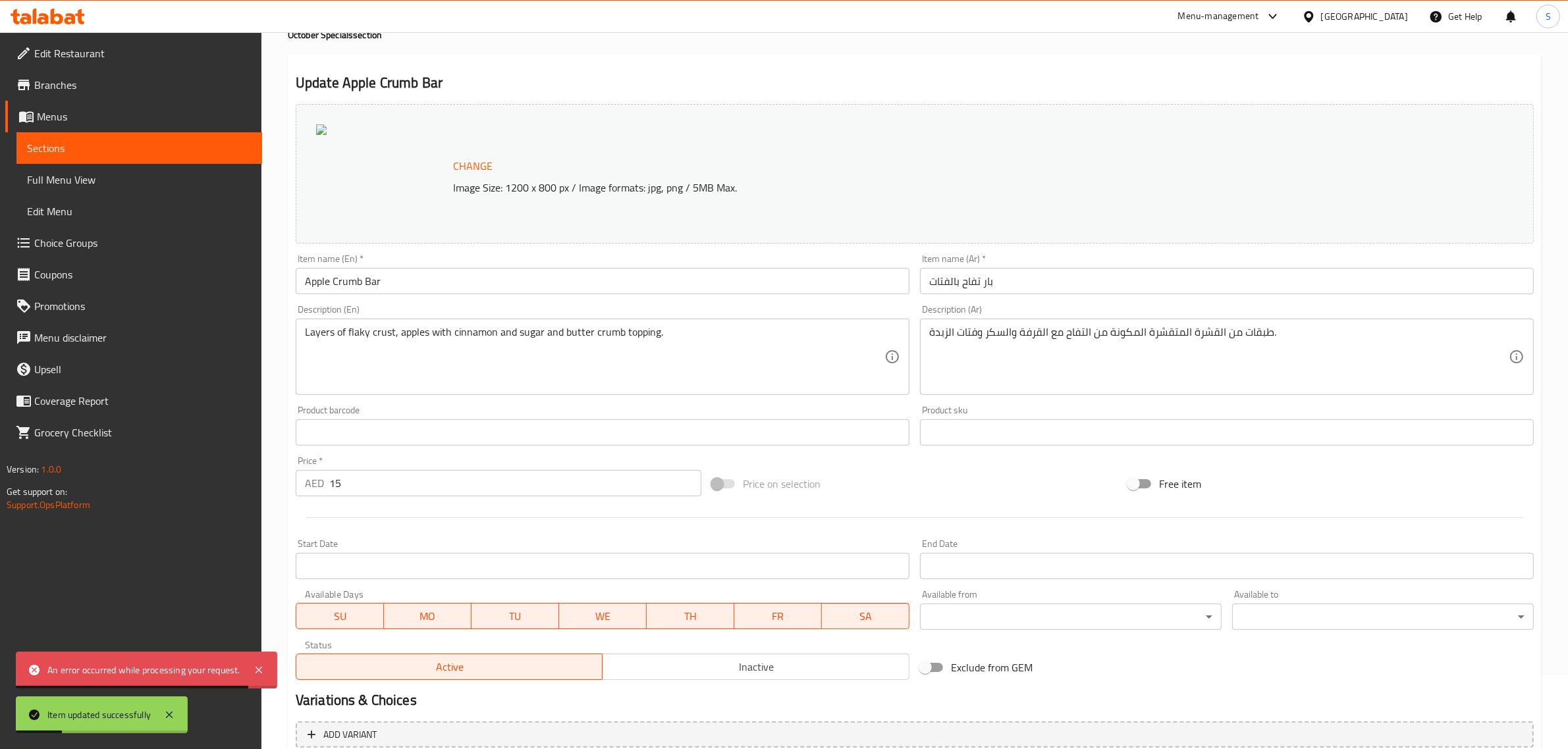
scroll to position [0, 0]
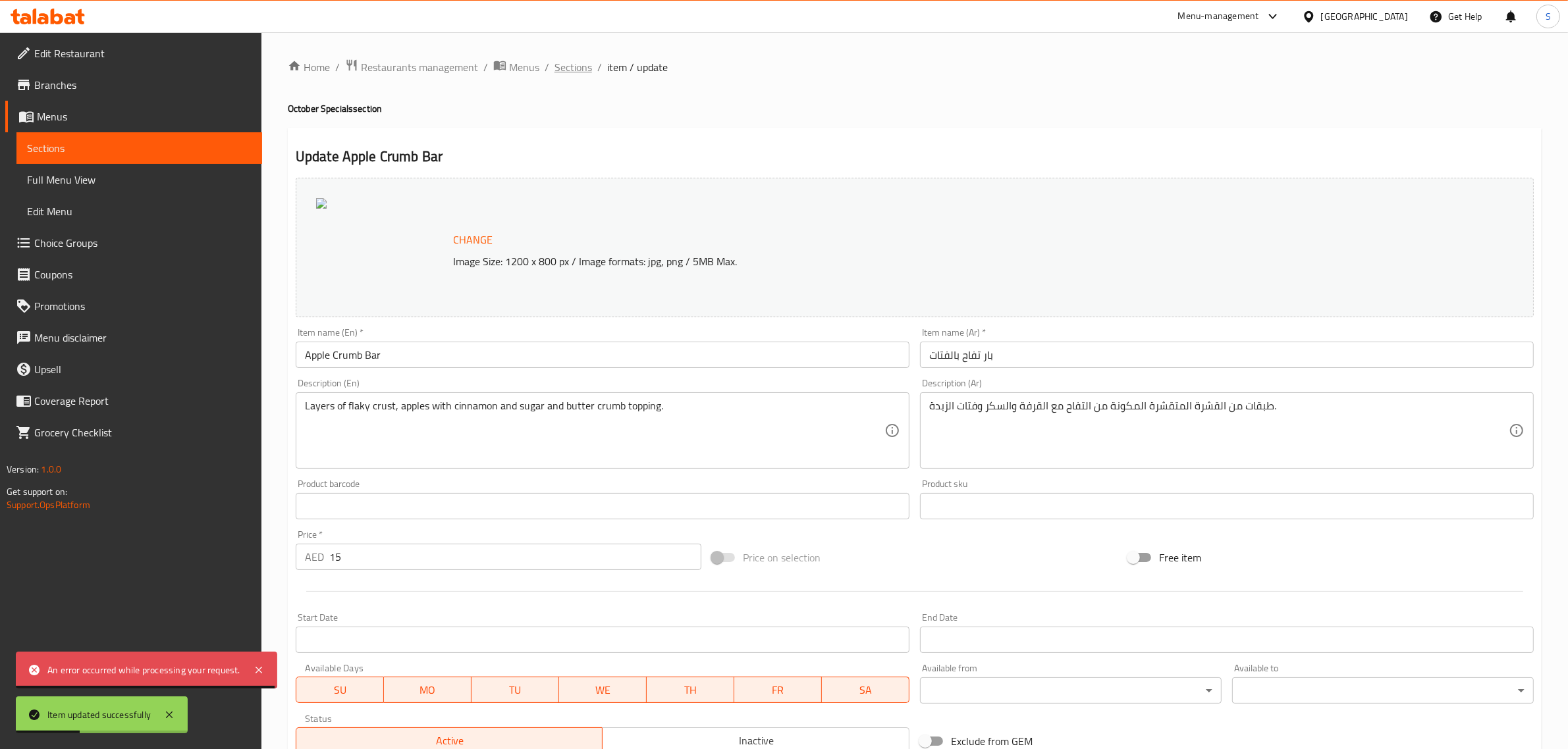
click at [577, 71] on span "Sections" at bounding box center [573, 67] width 37 height 16
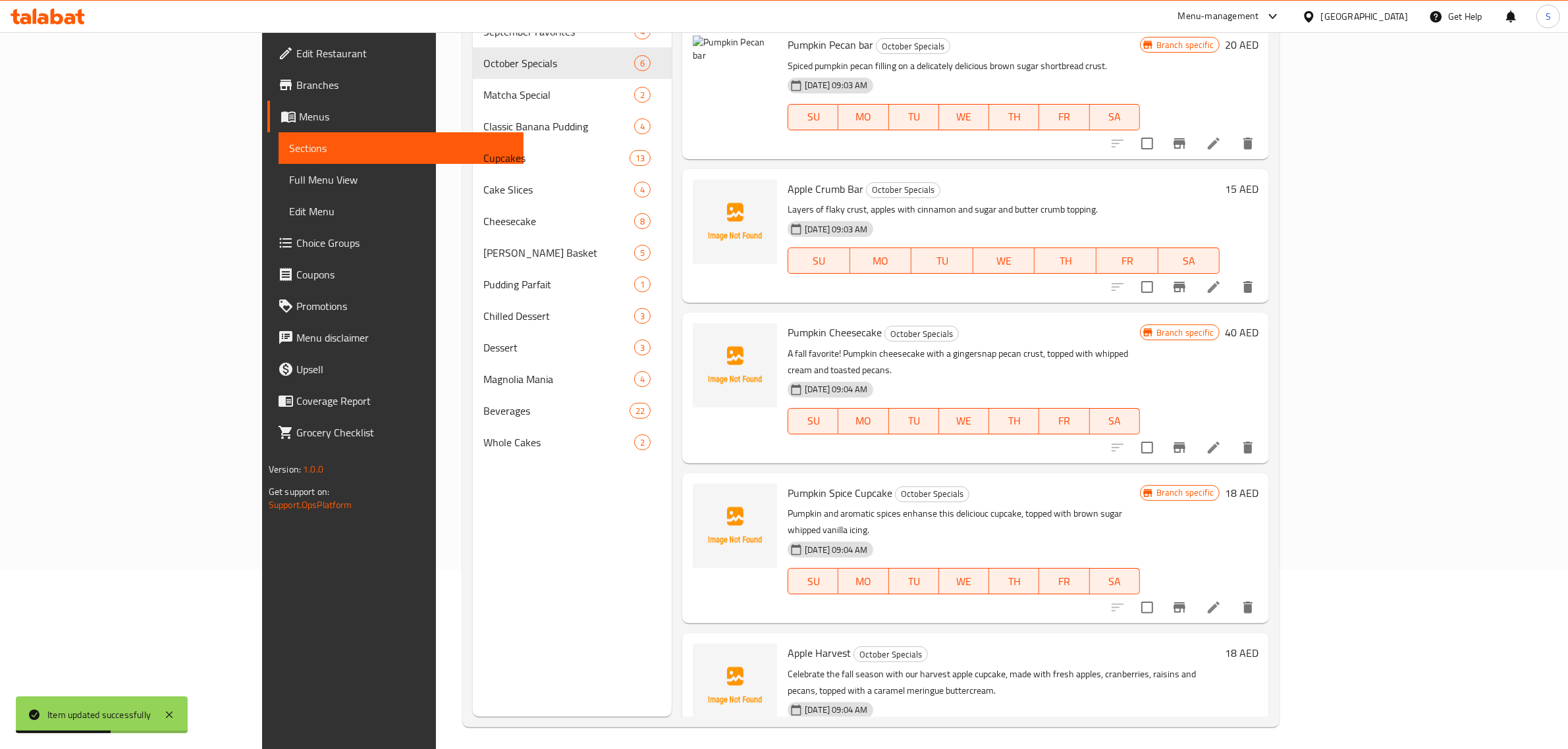
scroll to position [185, 0]
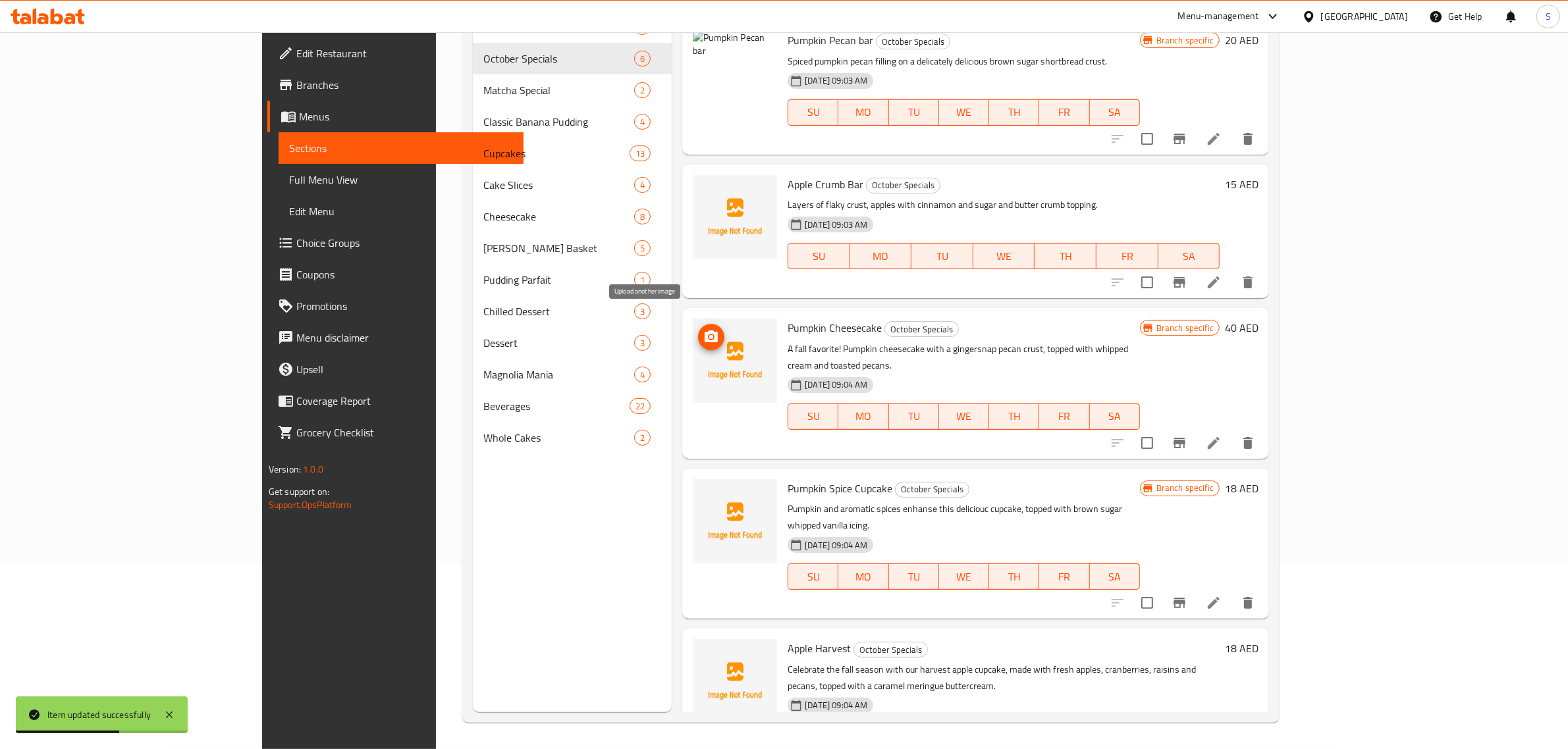
click at [709, 335] on circle "upload picture" at bounding box center [711, 337] width 4 height 4
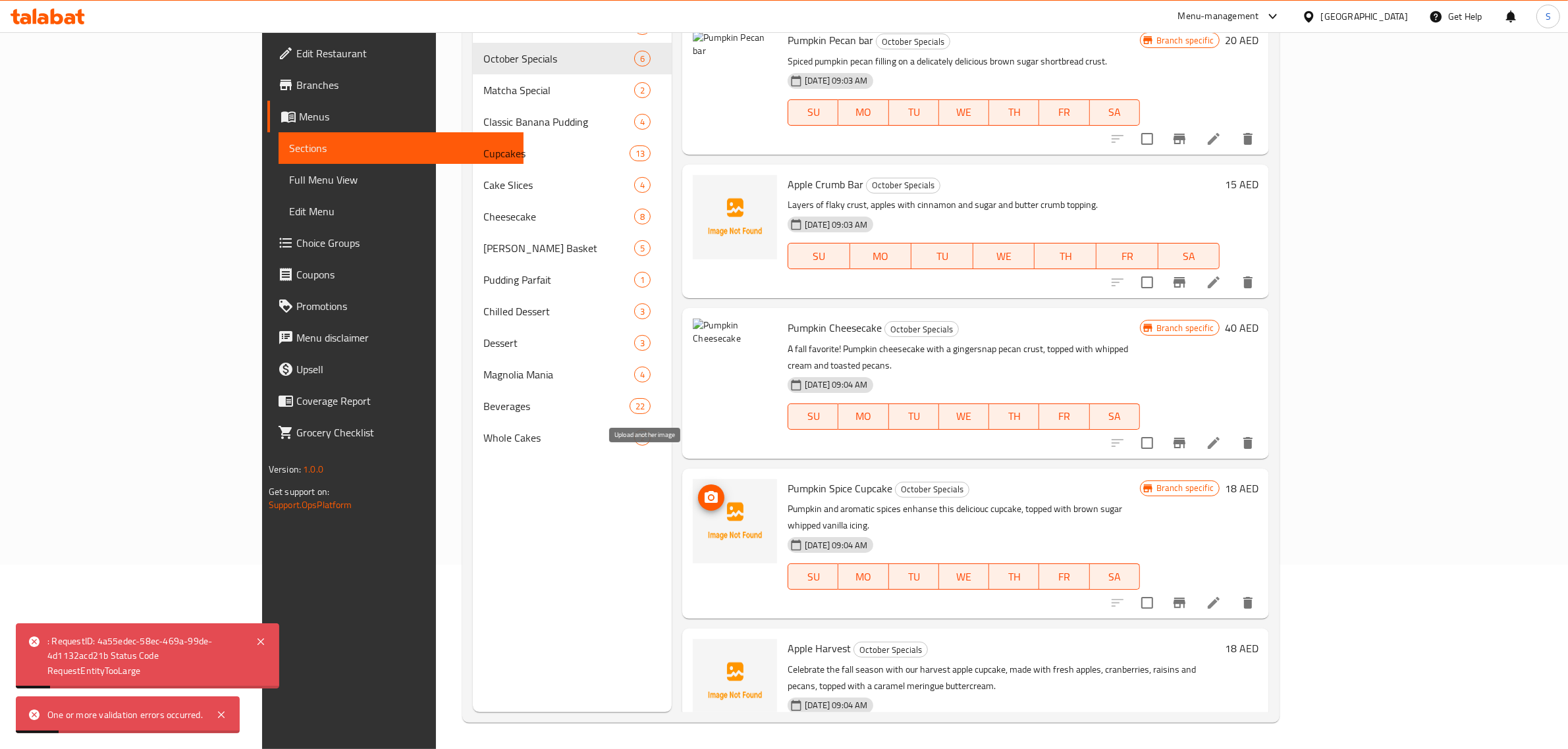
click at [705, 491] on icon "upload picture" at bounding box center [711, 497] width 13 height 12
click at [703, 650] on icon "upload picture" at bounding box center [711, 657] width 16 height 16
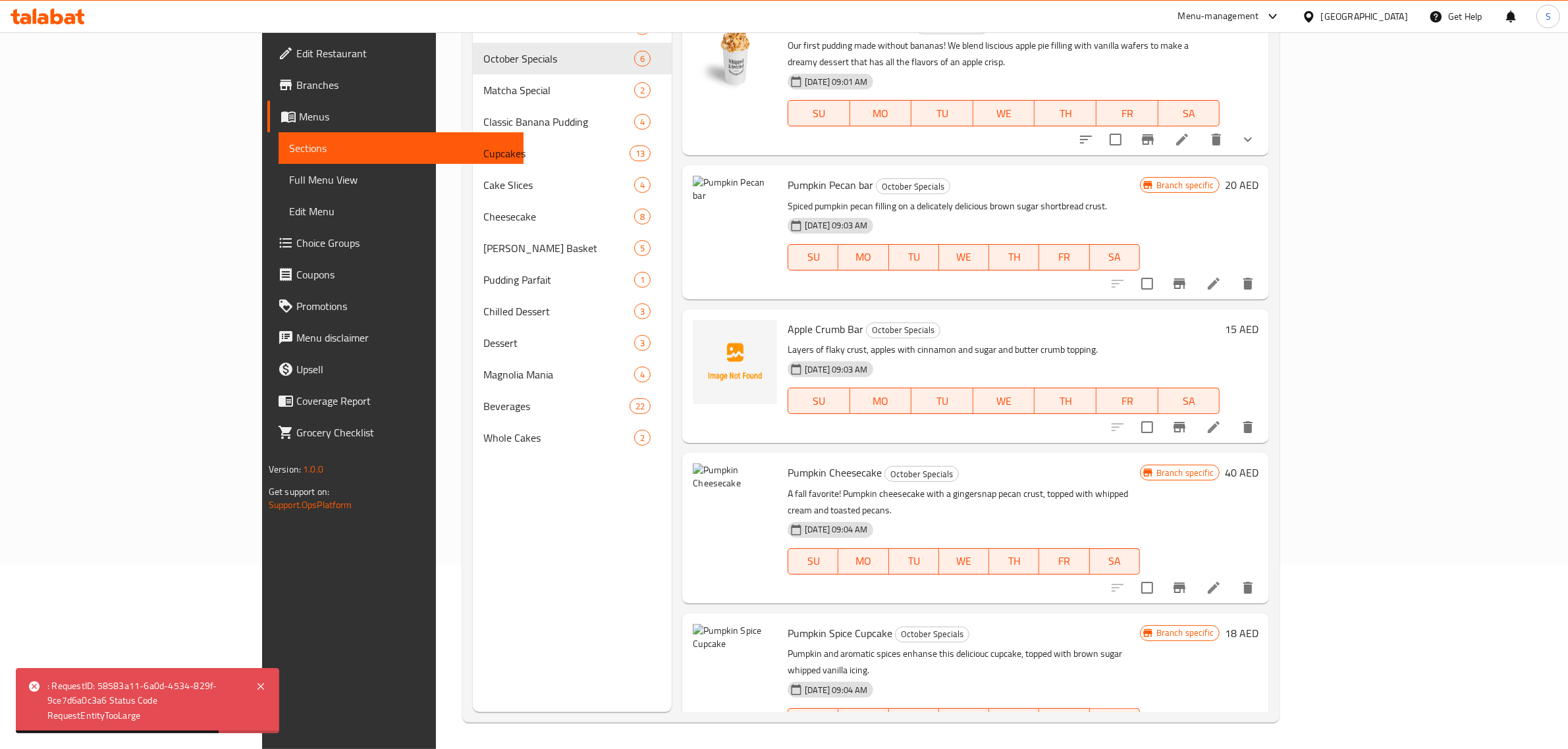
scroll to position [0, 0]
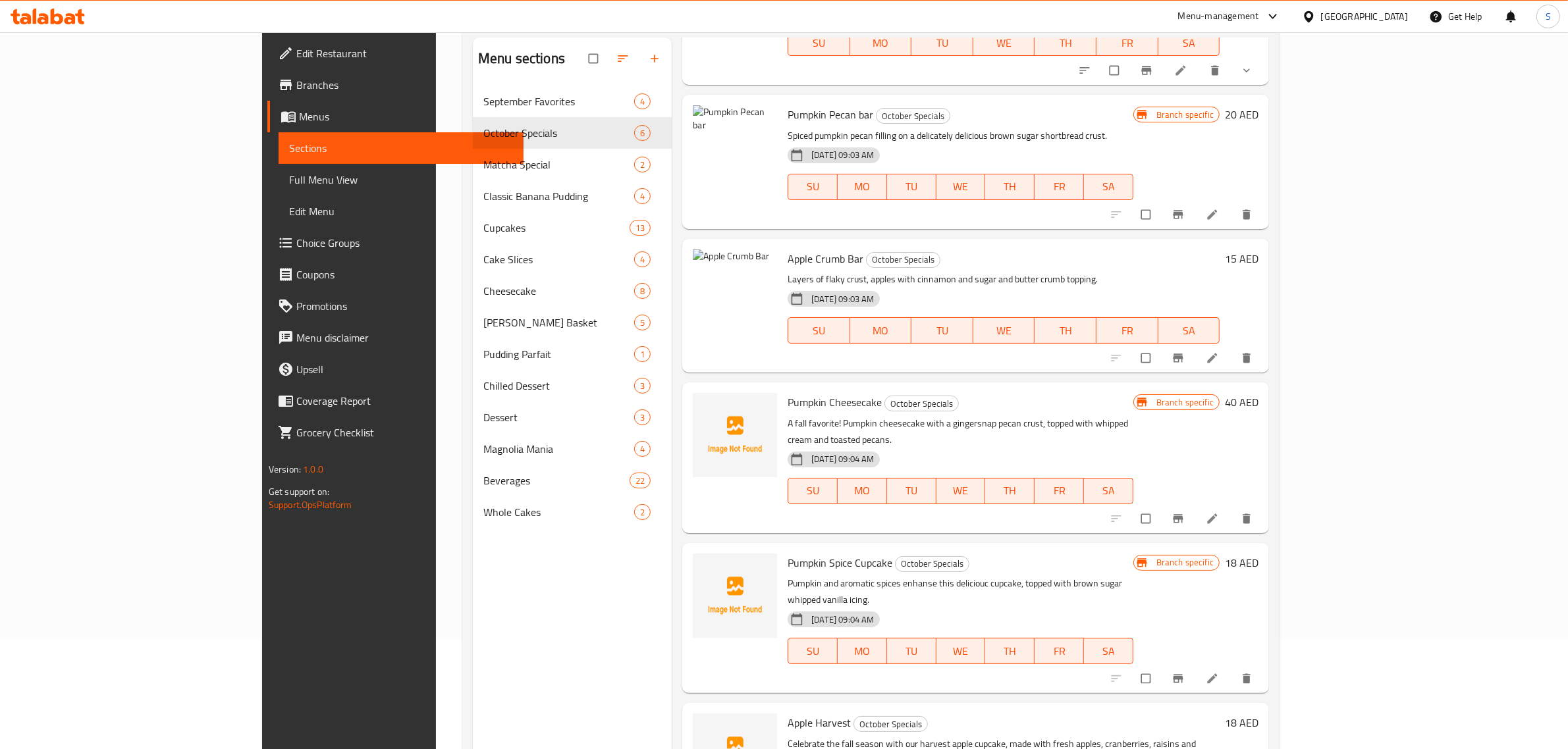
scroll to position [185, 0]
